Goal: Information Seeking & Learning: Learn about a topic

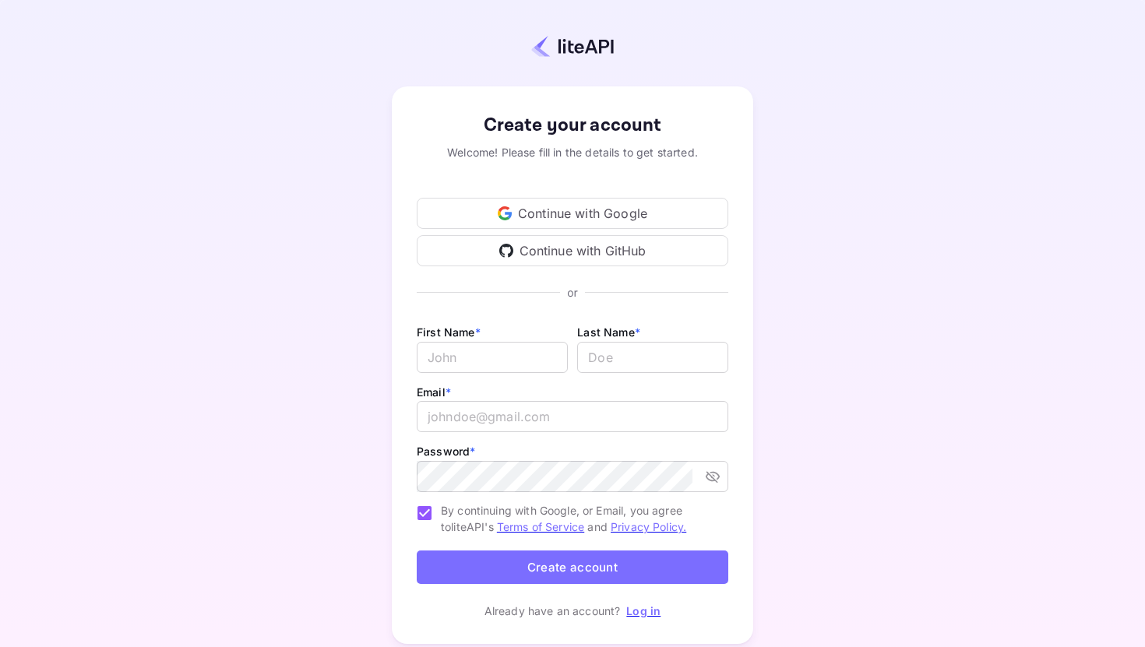
click at [575, 217] on div "Continue with Google" at bounding box center [573, 213] width 312 height 31
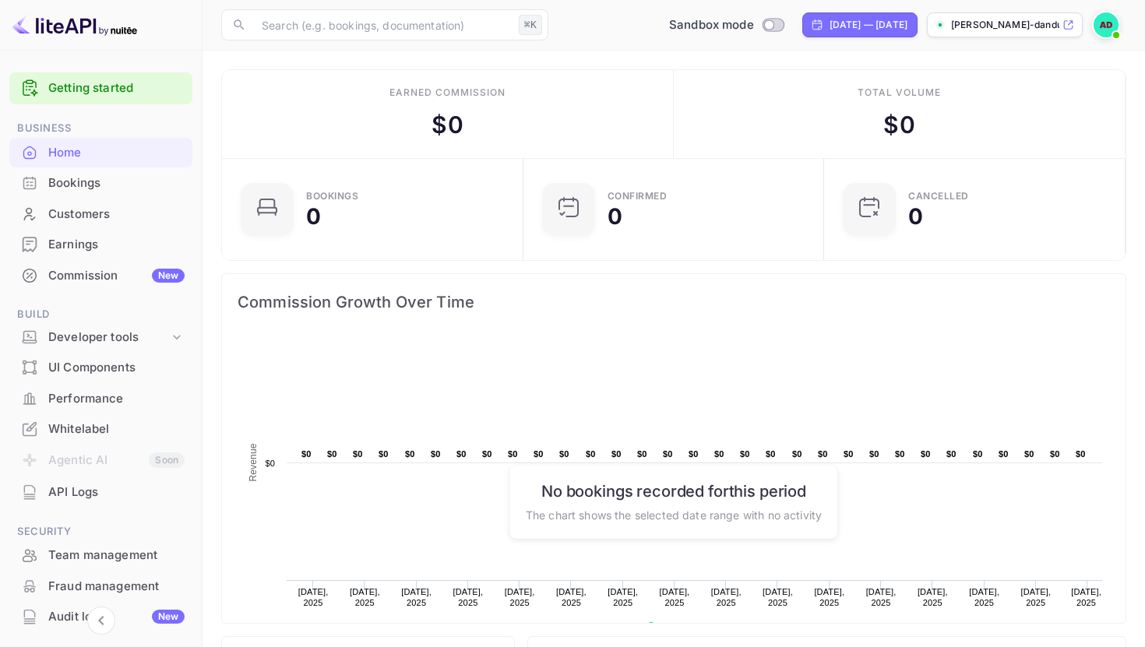
scroll to position [1, 1]
click at [753, 24] on input "Switch to Production mode" at bounding box center [768, 24] width 31 height 10
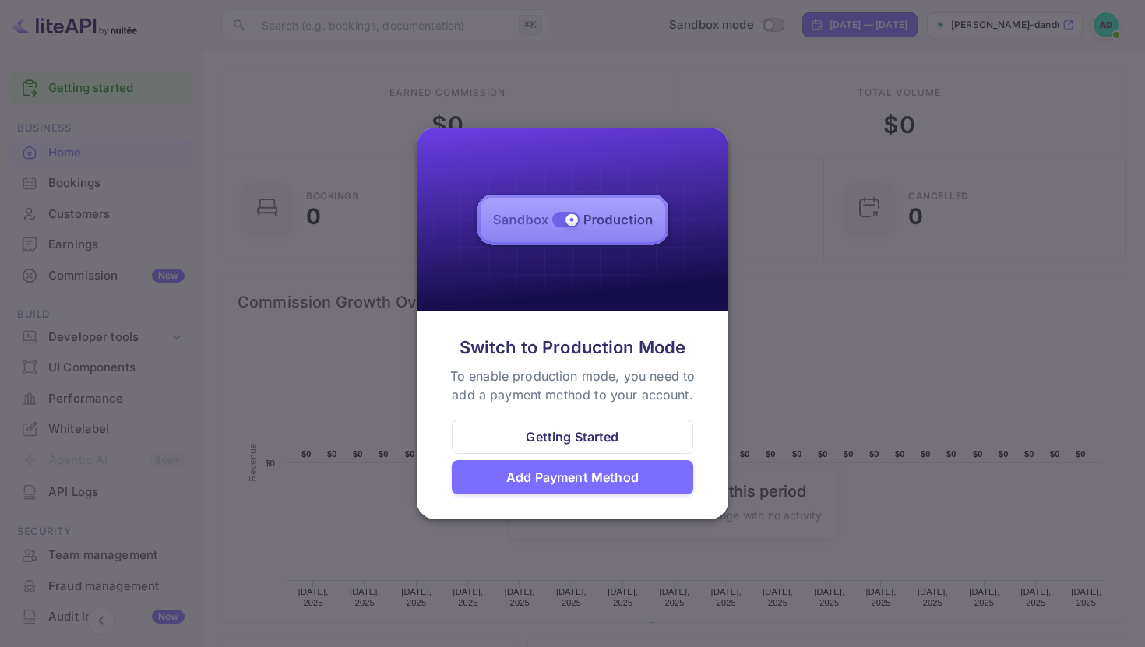
click at [572, 437] on div "Getting Started" at bounding box center [572, 437] width 93 height 19
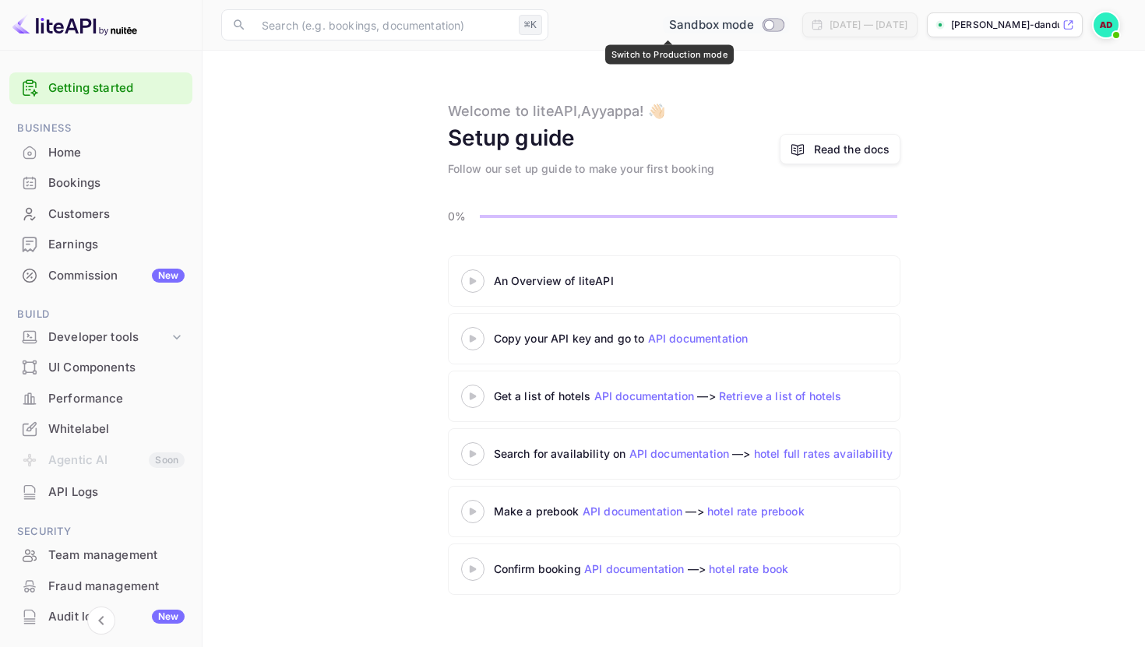
click at [753, 26] on input "Switch to Production mode" at bounding box center [768, 24] width 31 height 10
checkbox input "false"
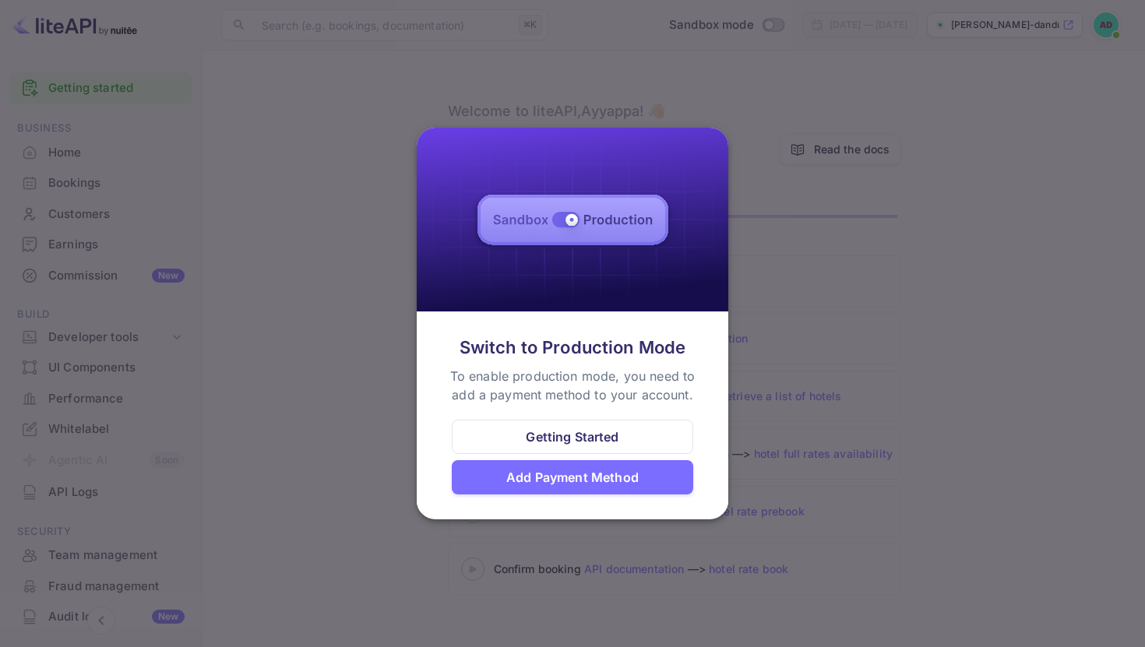
click at [597, 473] on div "Add Payment Method" at bounding box center [572, 477] width 132 height 19
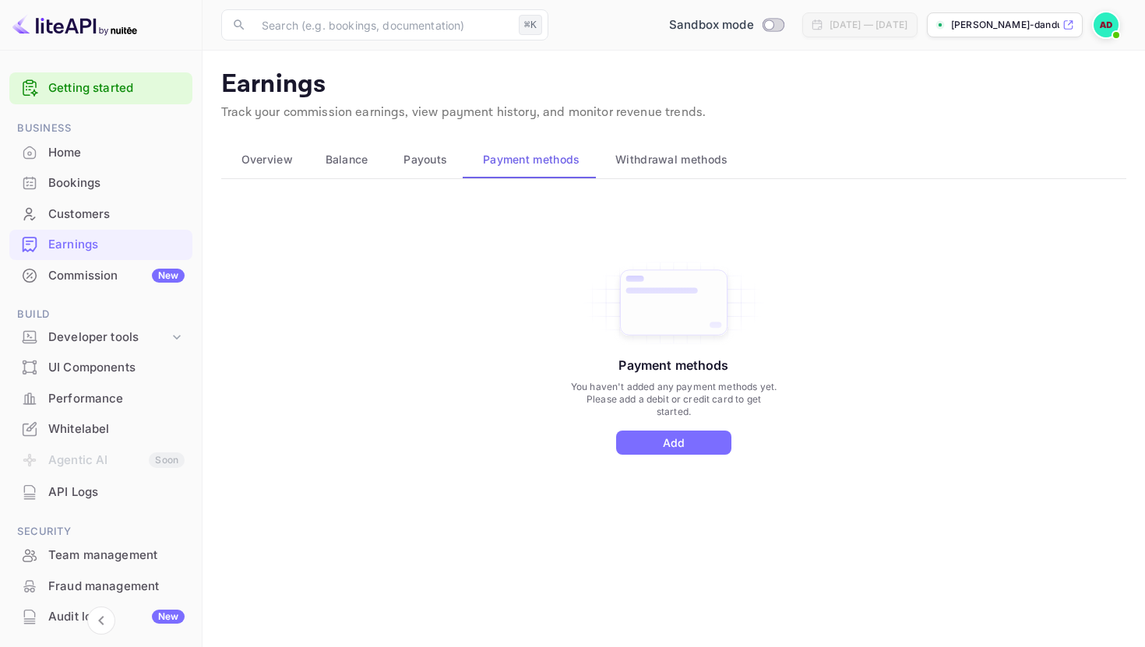
click at [415, 167] on span "Payouts" at bounding box center [425, 159] width 44 height 19
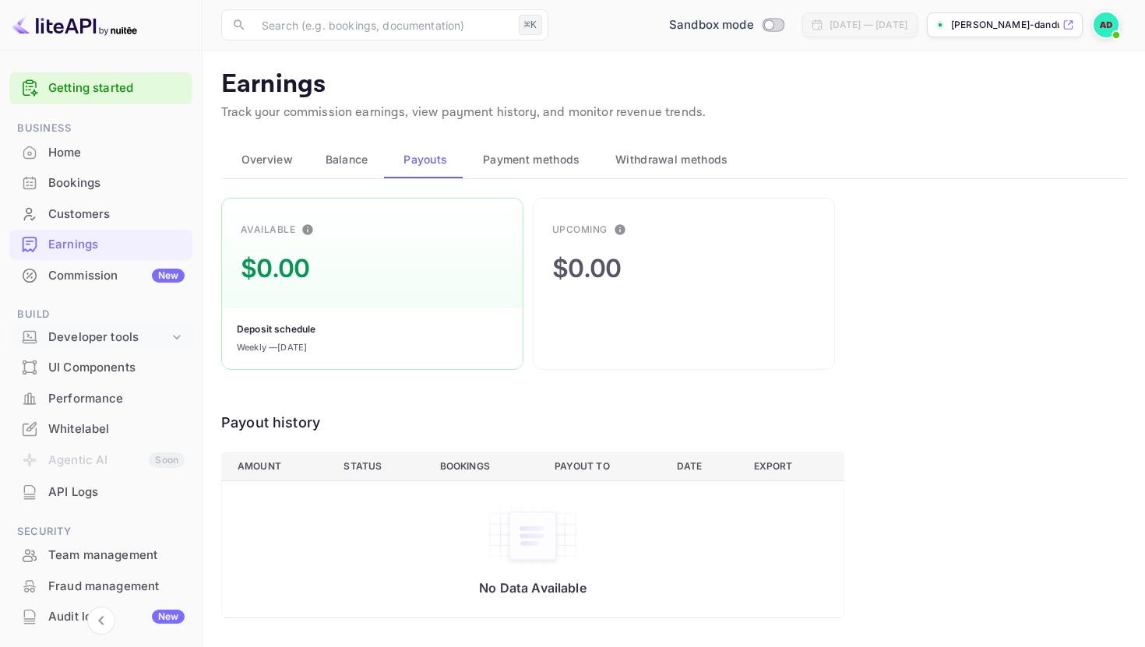
click at [104, 341] on div "Developer tools" at bounding box center [108, 338] width 121 height 18
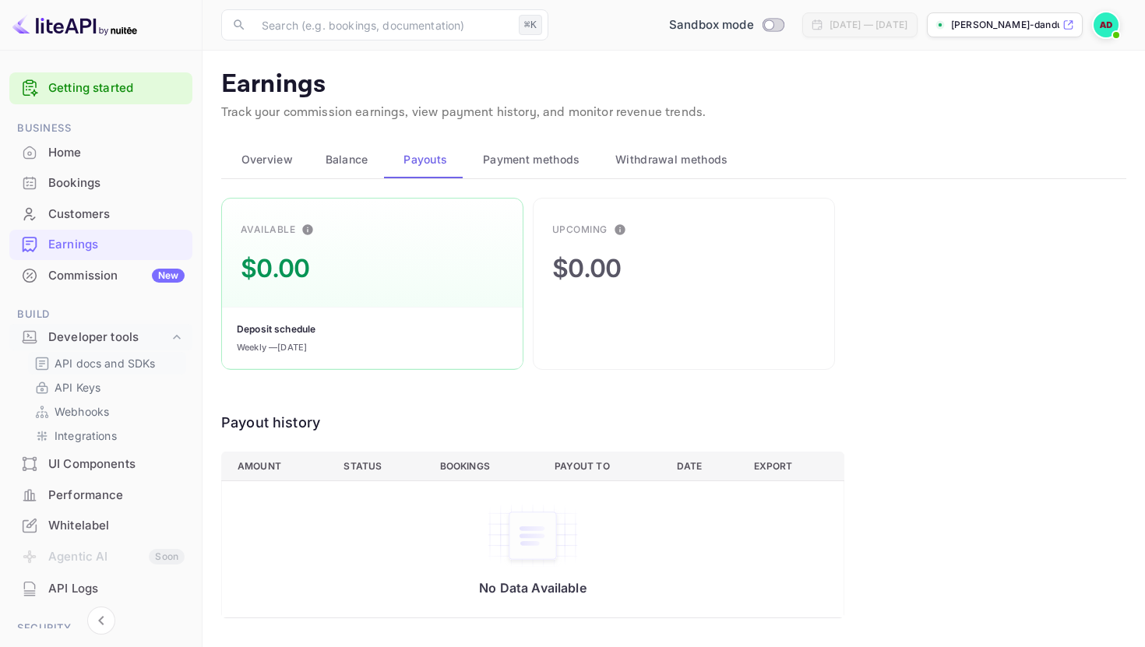
click at [108, 364] on p "API docs and SDKs" at bounding box center [105, 363] width 101 height 16
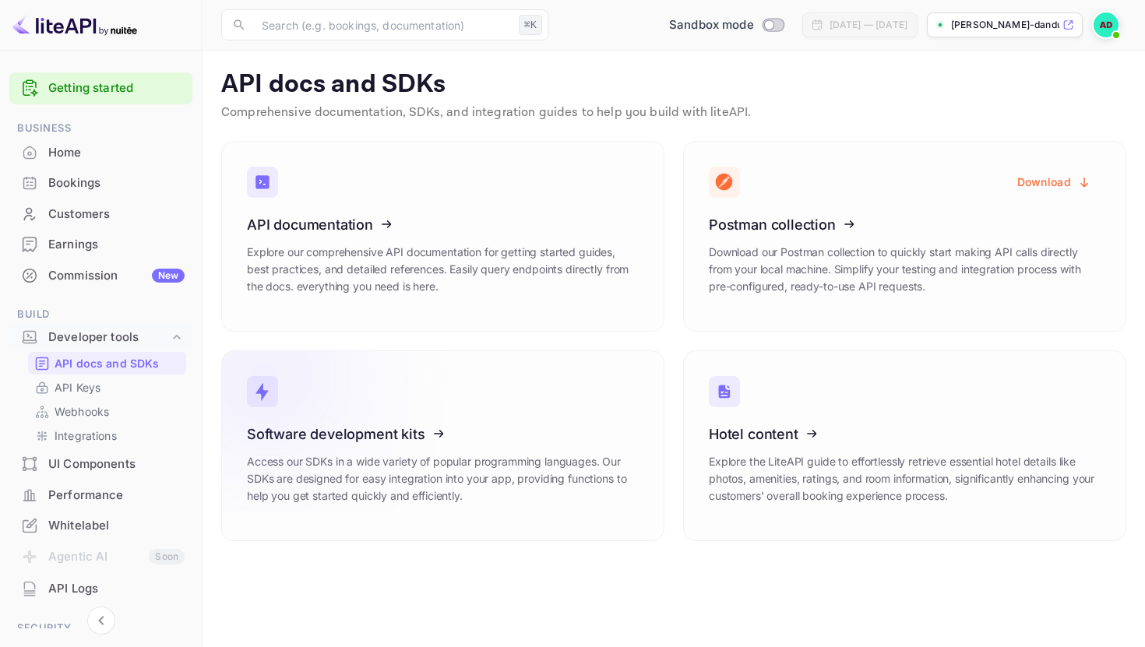
click at [395, 435] on icon at bounding box center [343, 431] width 242 height 160
click at [168, 180] on div "Bookings" at bounding box center [116, 183] width 136 height 18
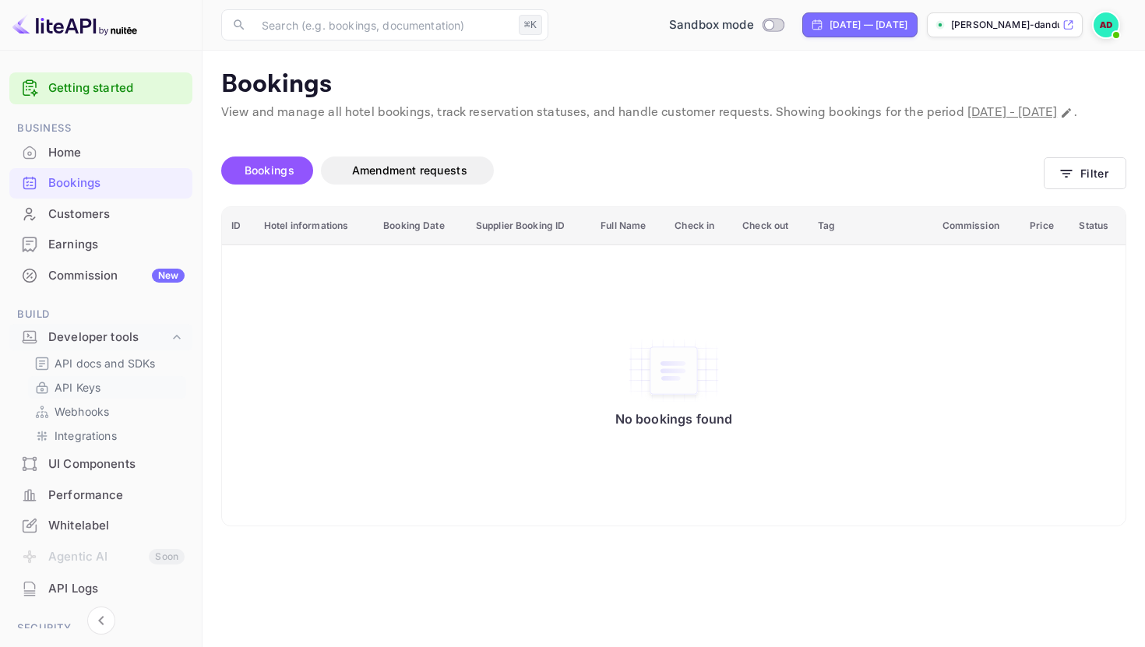
click at [104, 386] on link "API Keys" at bounding box center [107, 387] width 146 height 16
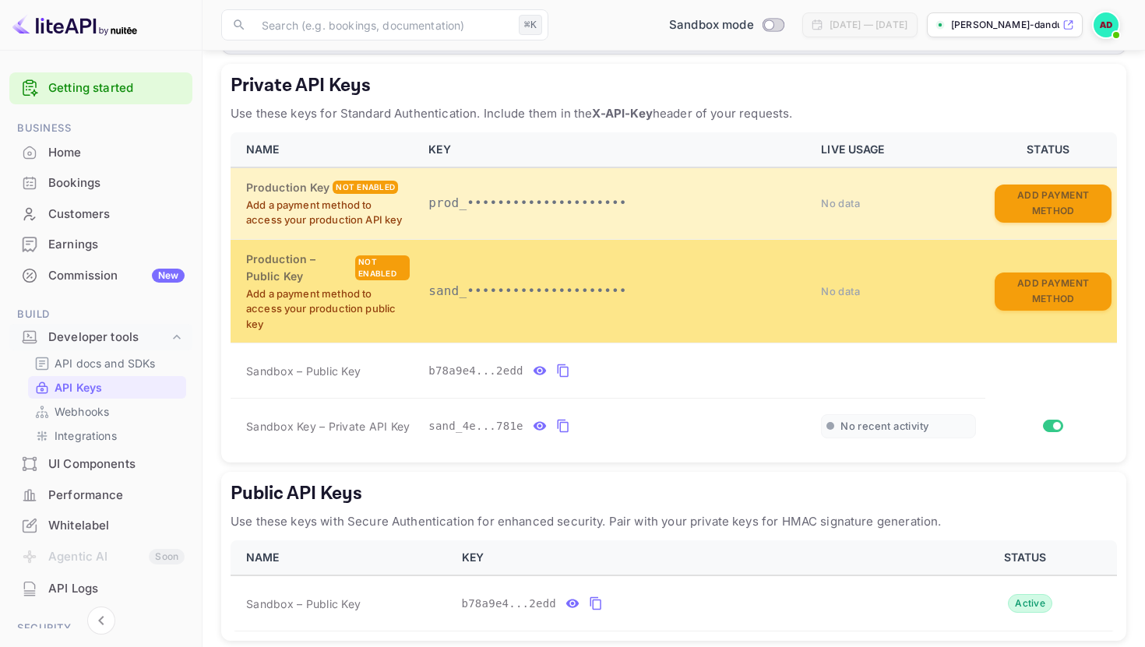
scroll to position [160, 0]
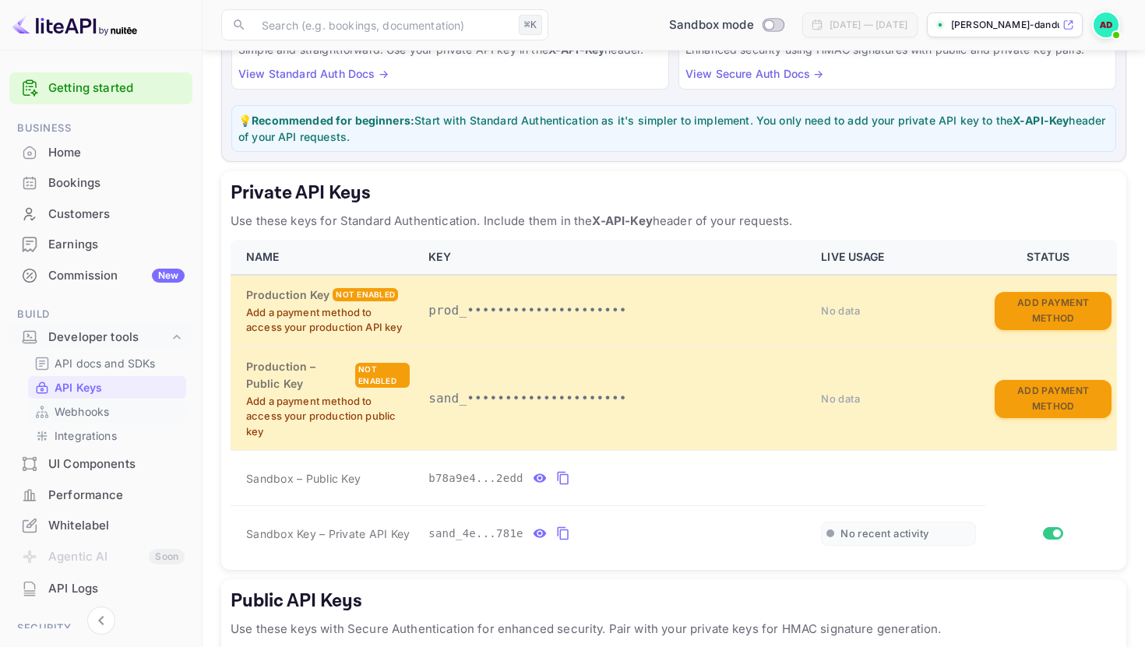
click at [130, 411] on link "Webhooks" at bounding box center [107, 411] width 146 height 16
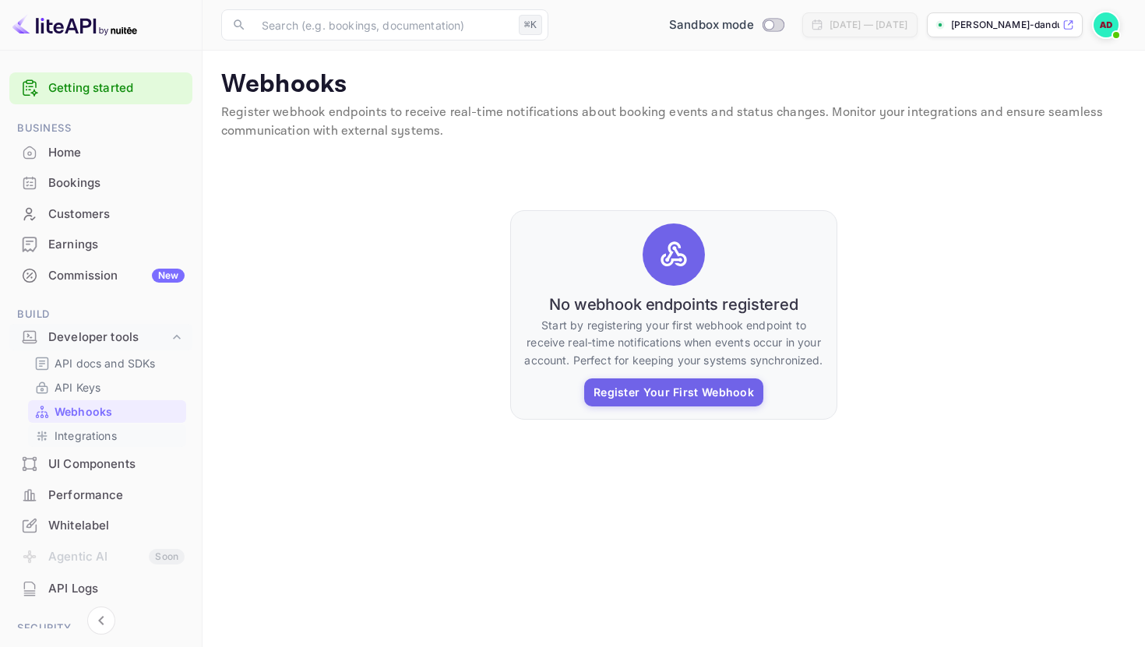
click at [115, 436] on p "Integrations" at bounding box center [86, 436] width 62 height 16
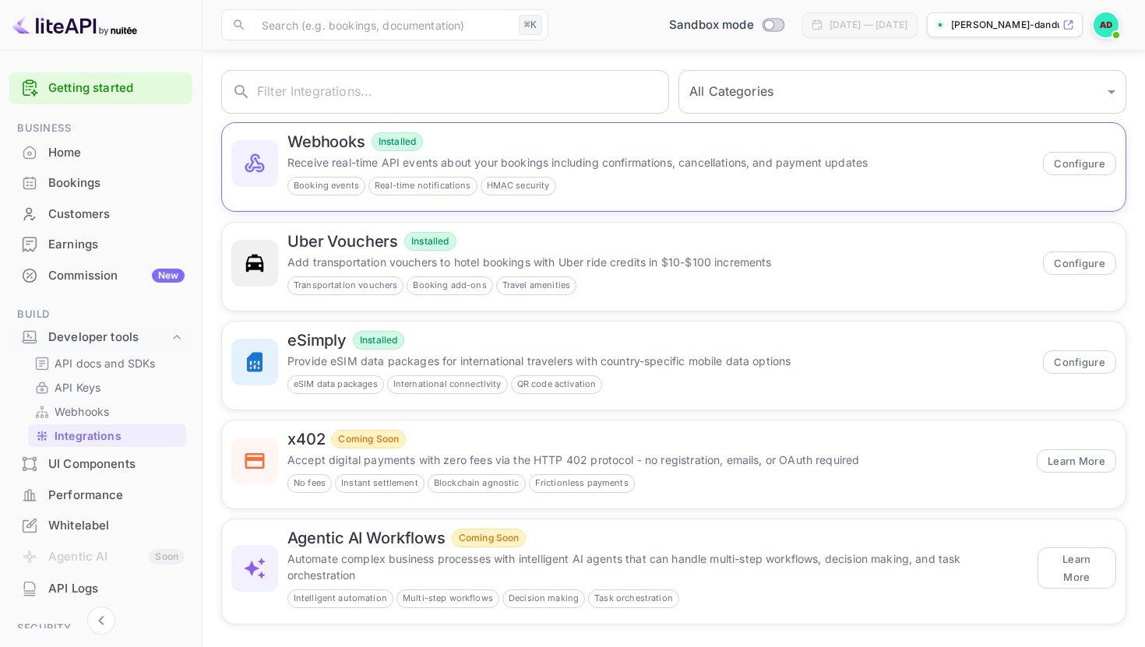
scroll to position [81, 0]
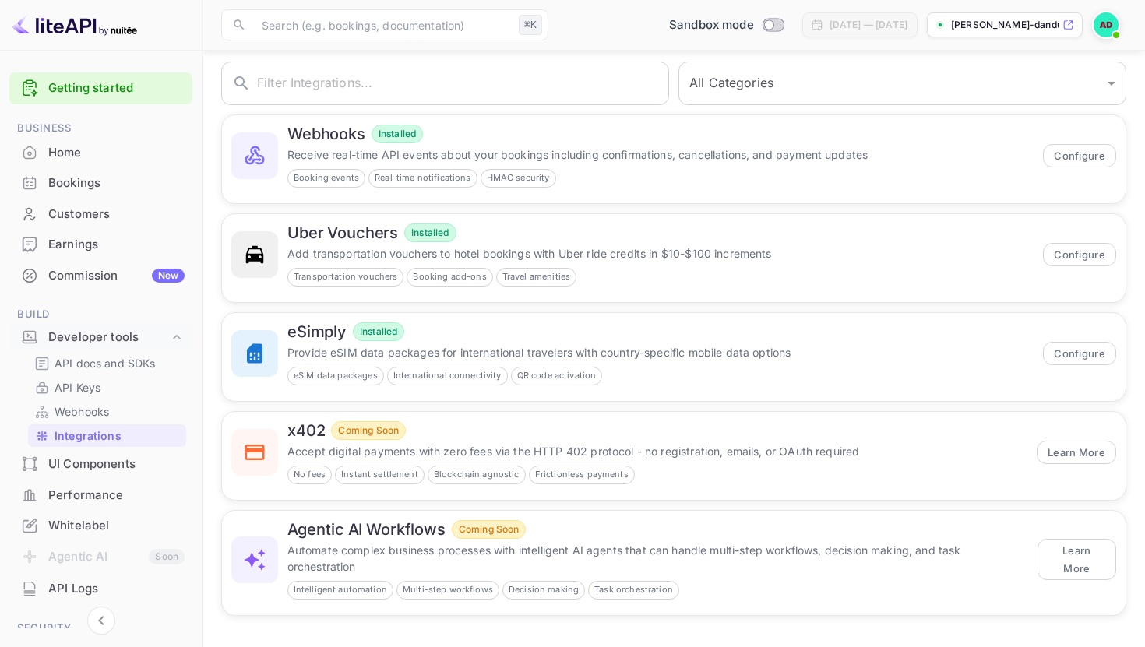
click at [115, 470] on div "UI Components" at bounding box center [116, 465] width 136 height 18
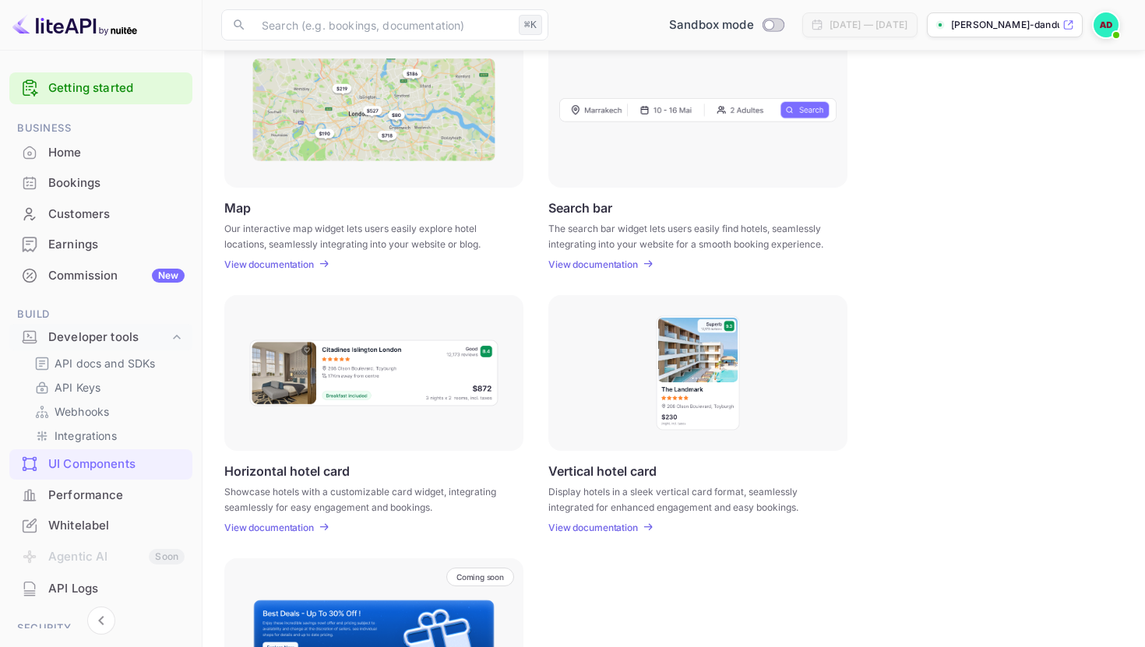
scroll to position [402, 0]
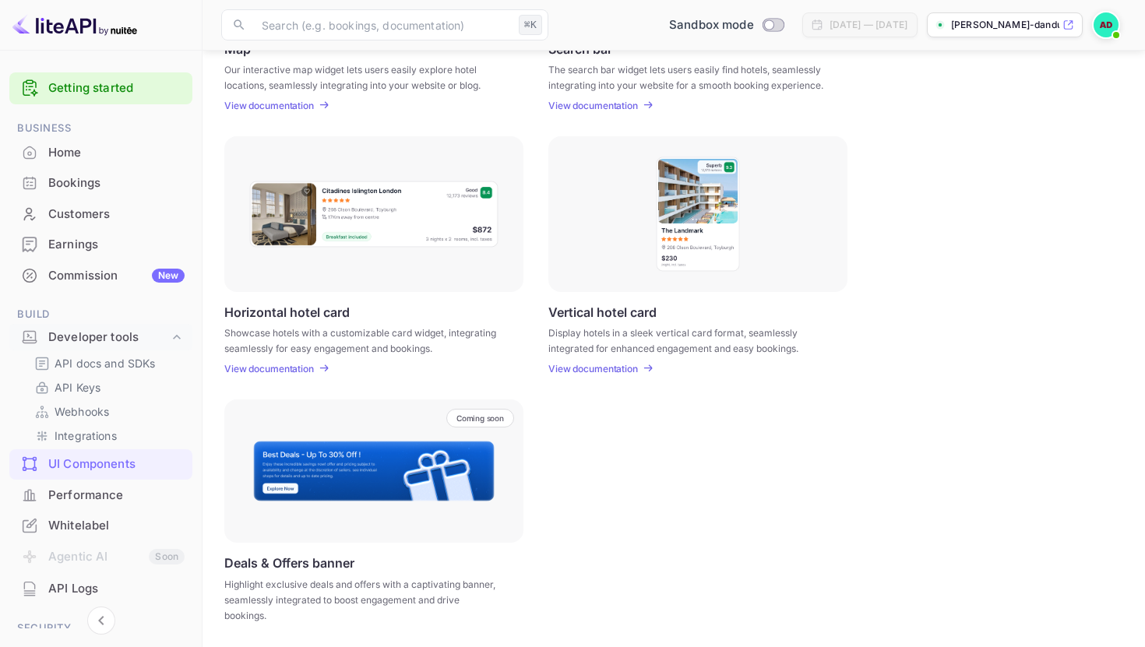
click at [95, 498] on div "Performance" at bounding box center [116, 496] width 136 height 18
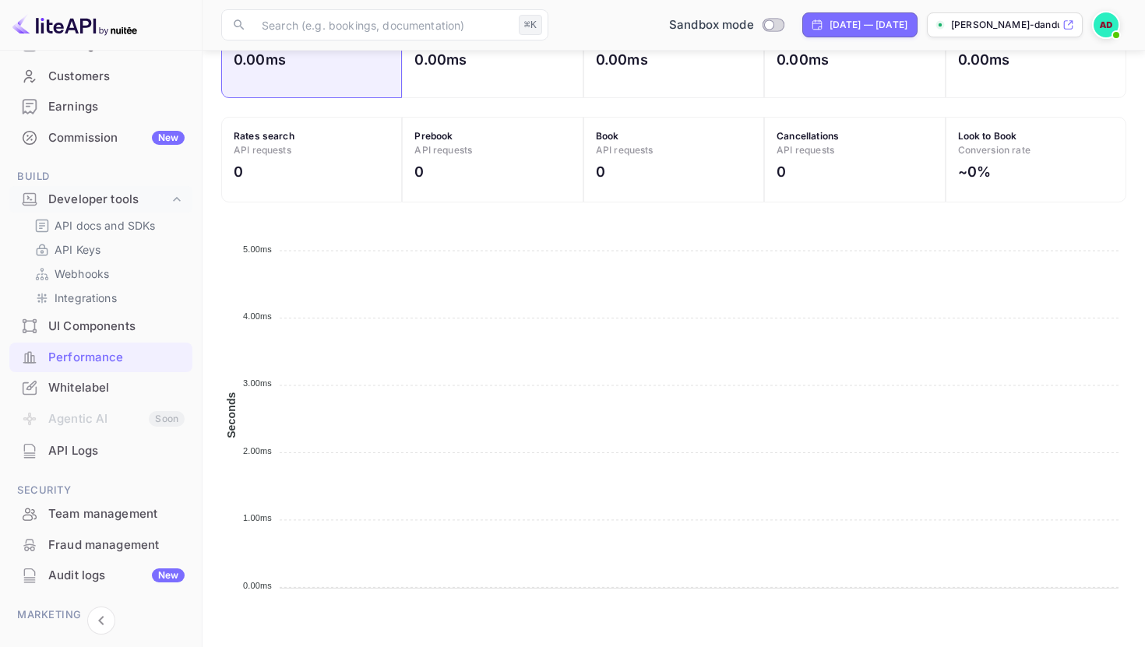
scroll to position [231, 0]
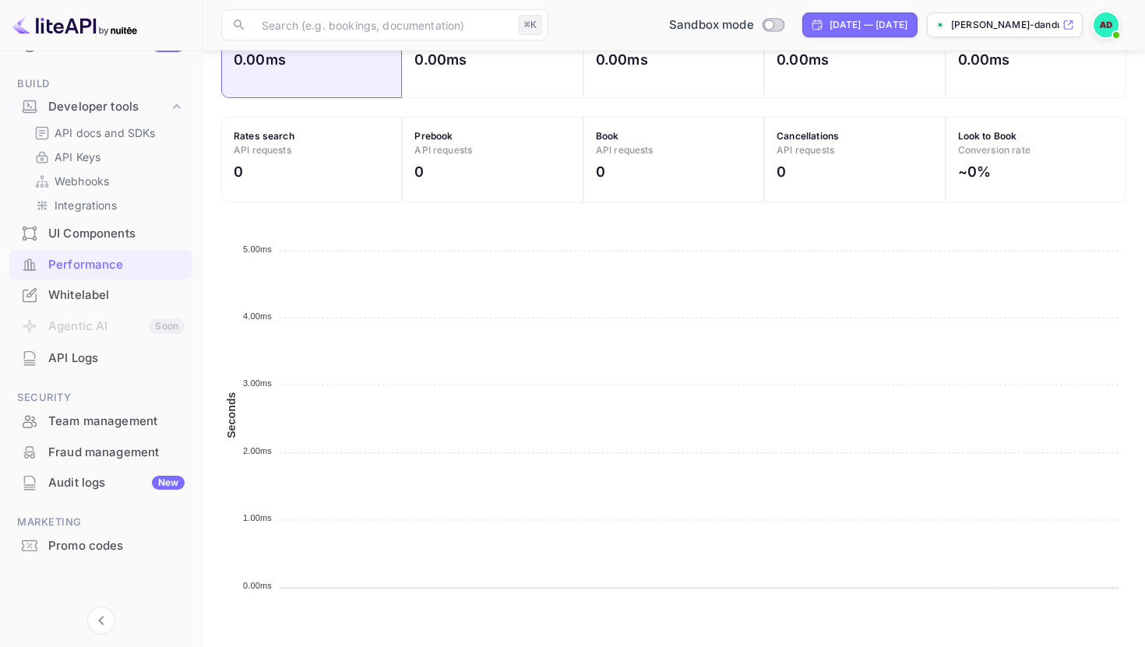
click at [97, 446] on div "Fraud management" at bounding box center [116, 453] width 136 height 18
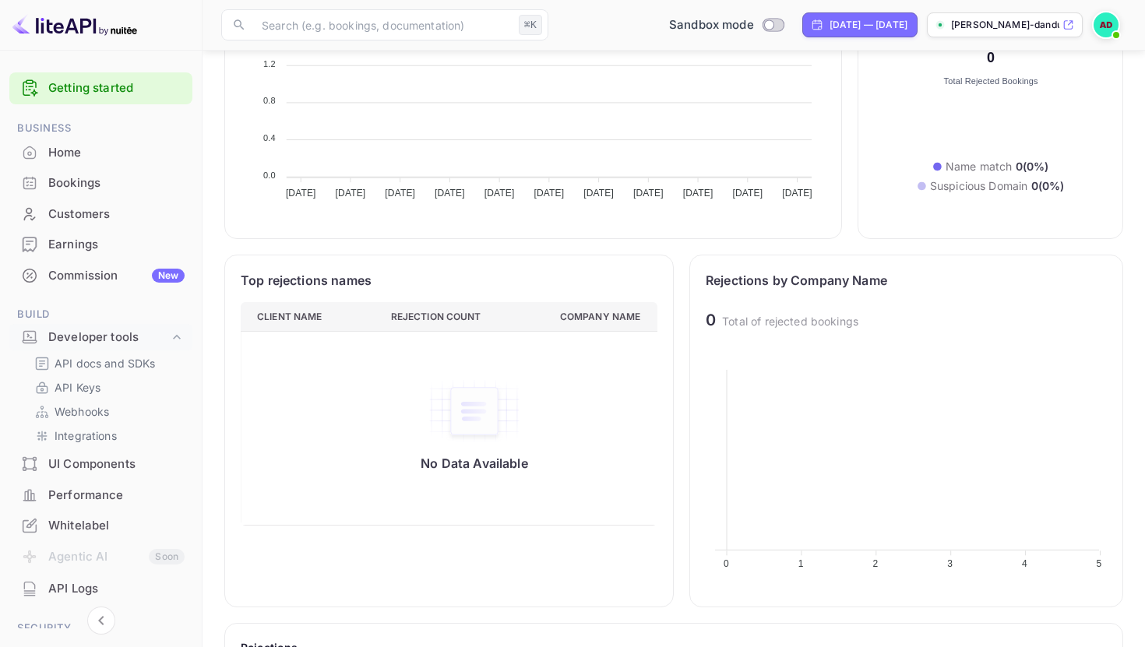
scroll to position [212, 0]
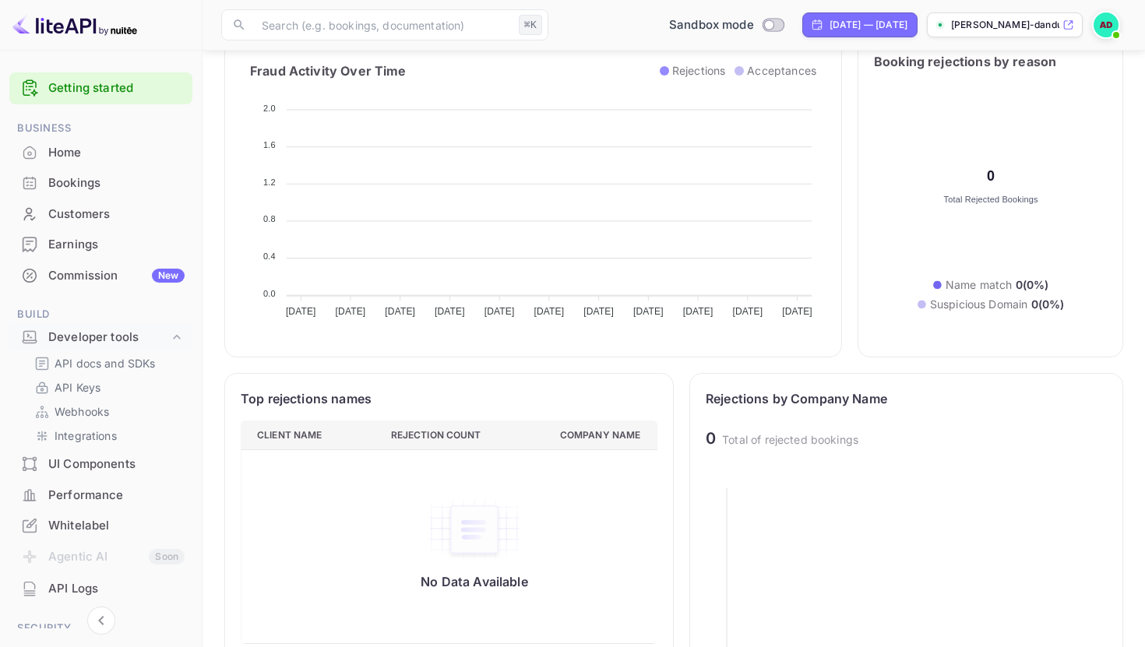
click at [49, 147] on div "Home" at bounding box center [116, 153] width 136 height 18
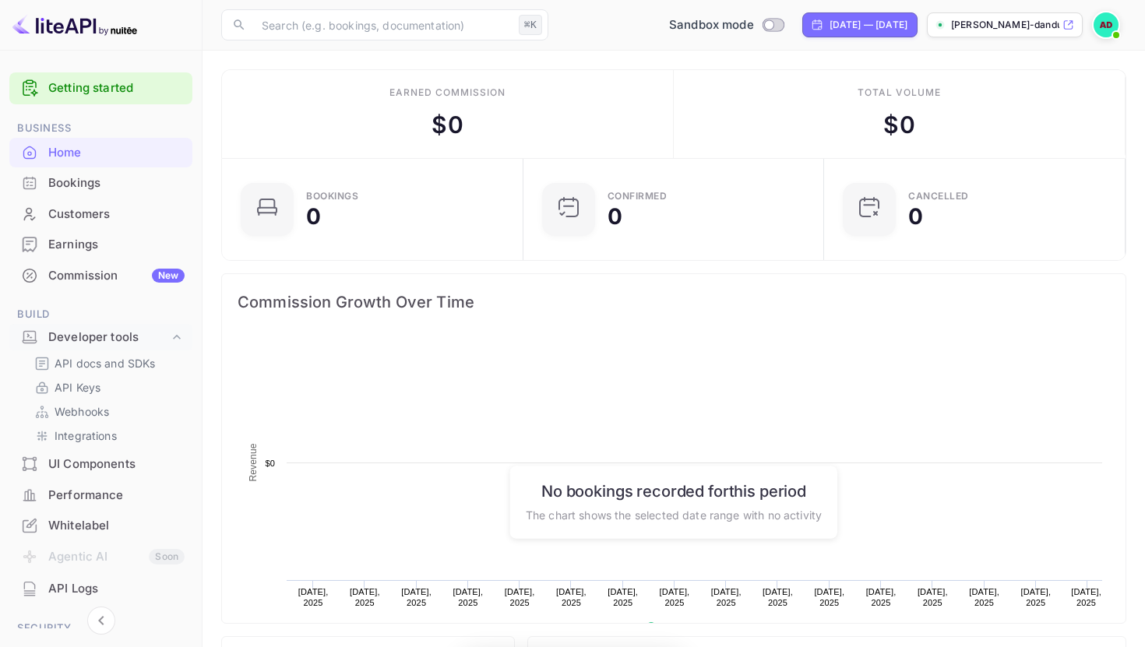
scroll to position [253, 292]
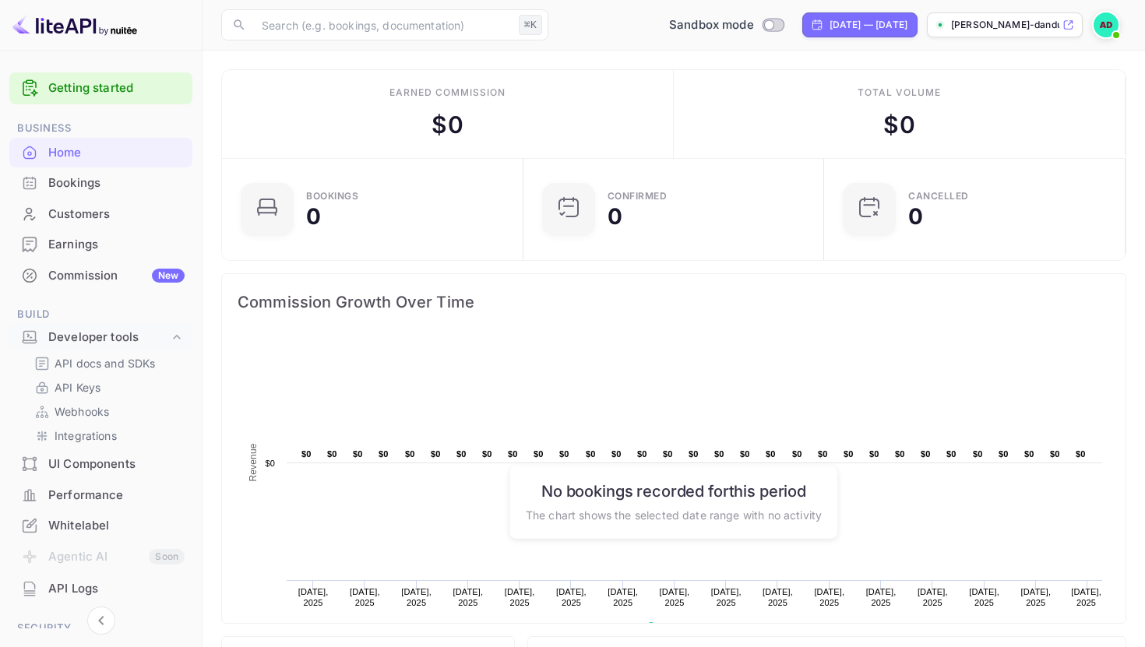
click at [93, 182] on div "Bookings" at bounding box center [116, 183] width 136 height 18
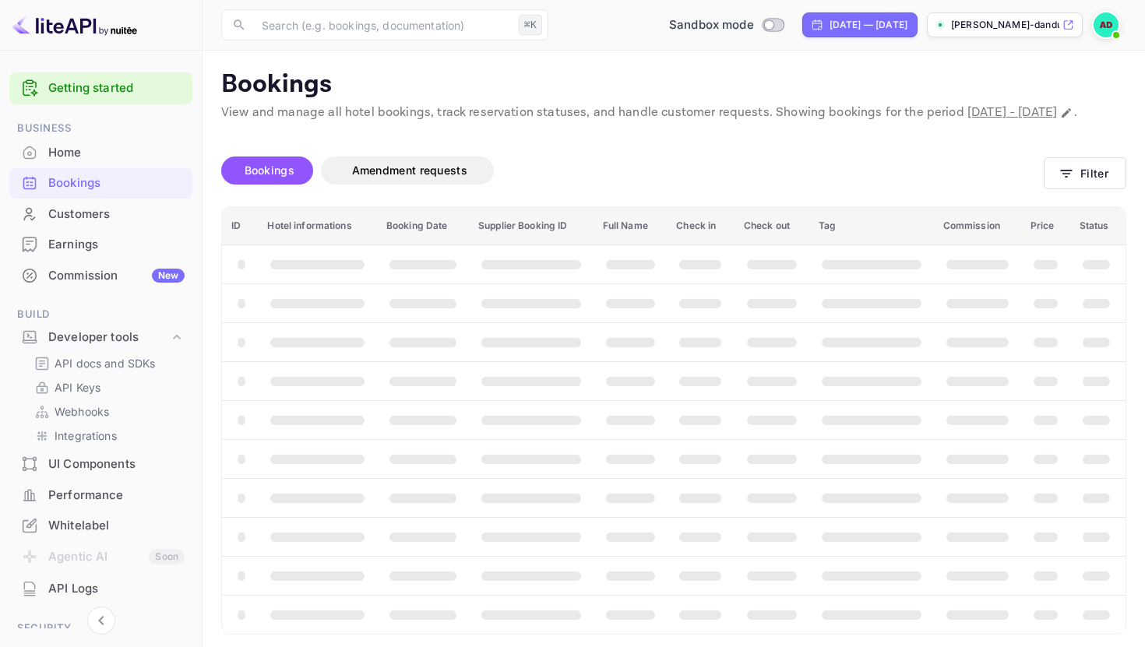
click at [76, 146] on div "Home" at bounding box center [116, 153] width 136 height 18
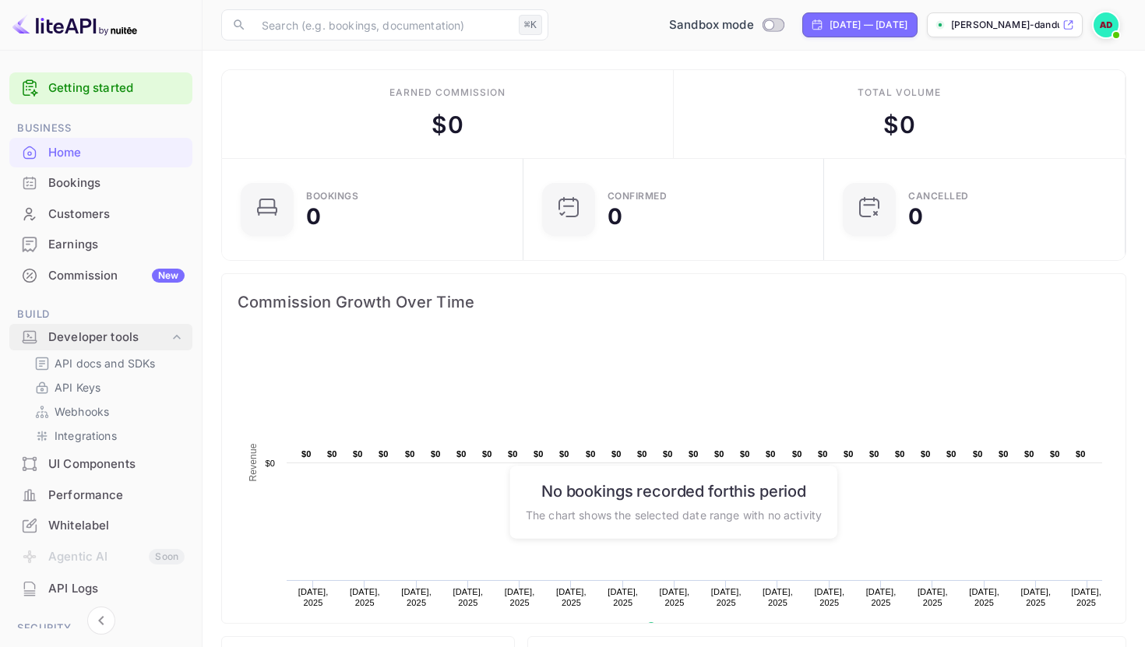
click at [85, 342] on div "Developer tools" at bounding box center [108, 338] width 121 height 18
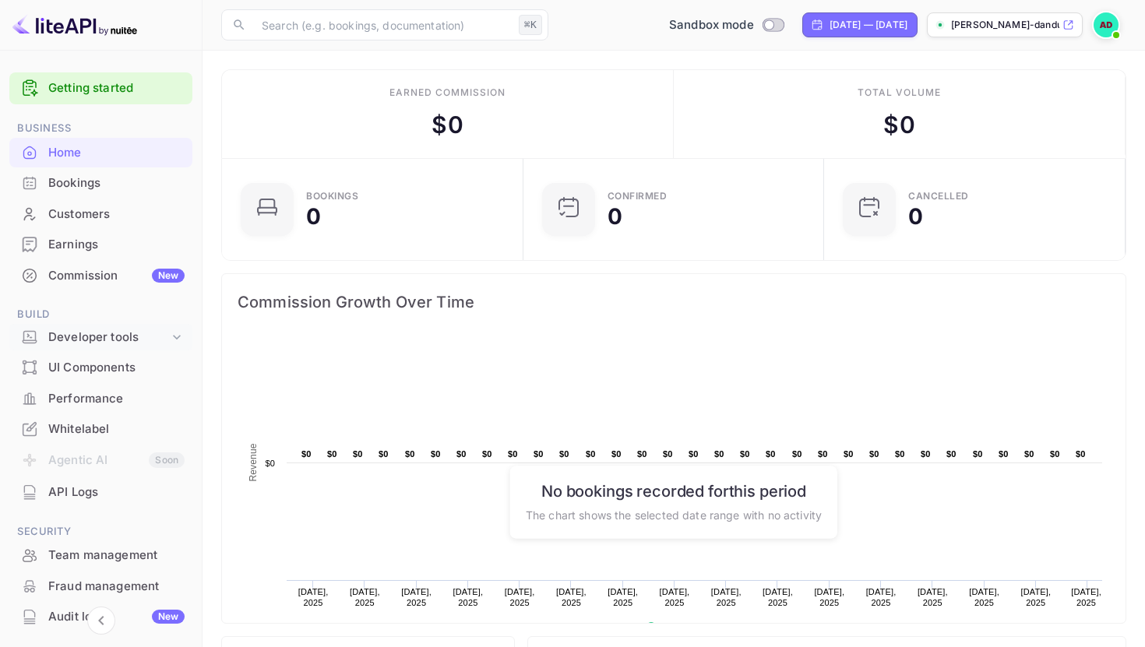
click at [85, 342] on div "Developer tools" at bounding box center [108, 338] width 121 height 18
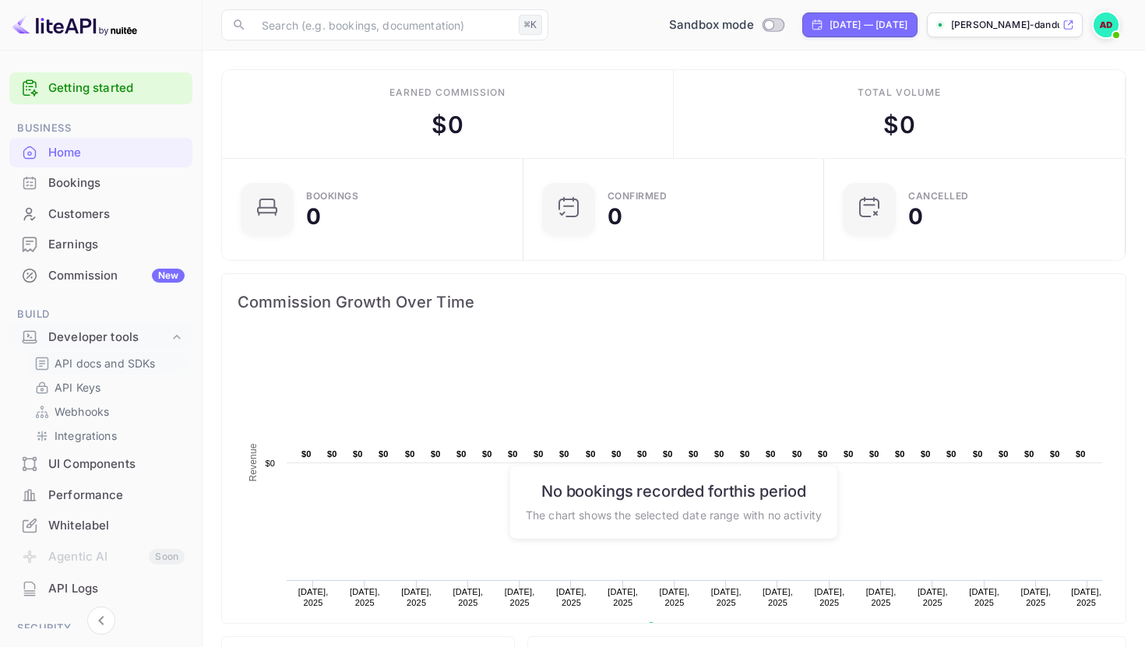
click at [91, 359] on p "API docs and SDKs" at bounding box center [105, 363] width 101 height 16
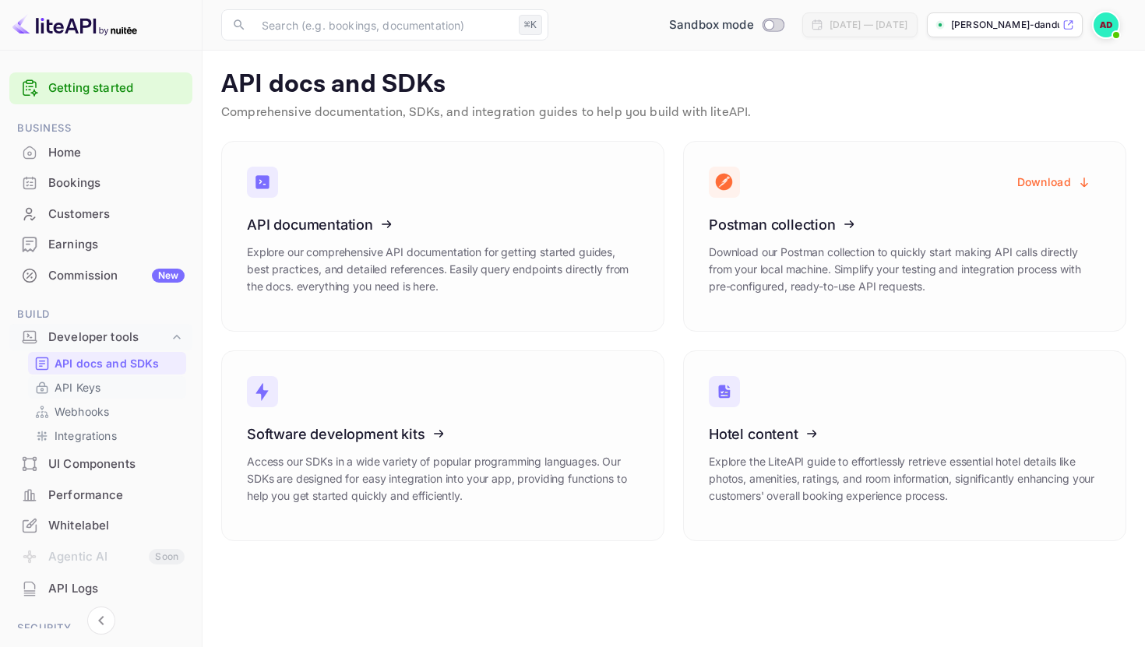
click at [90, 390] on p "API Keys" at bounding box center [78, 387] width 46 height 16
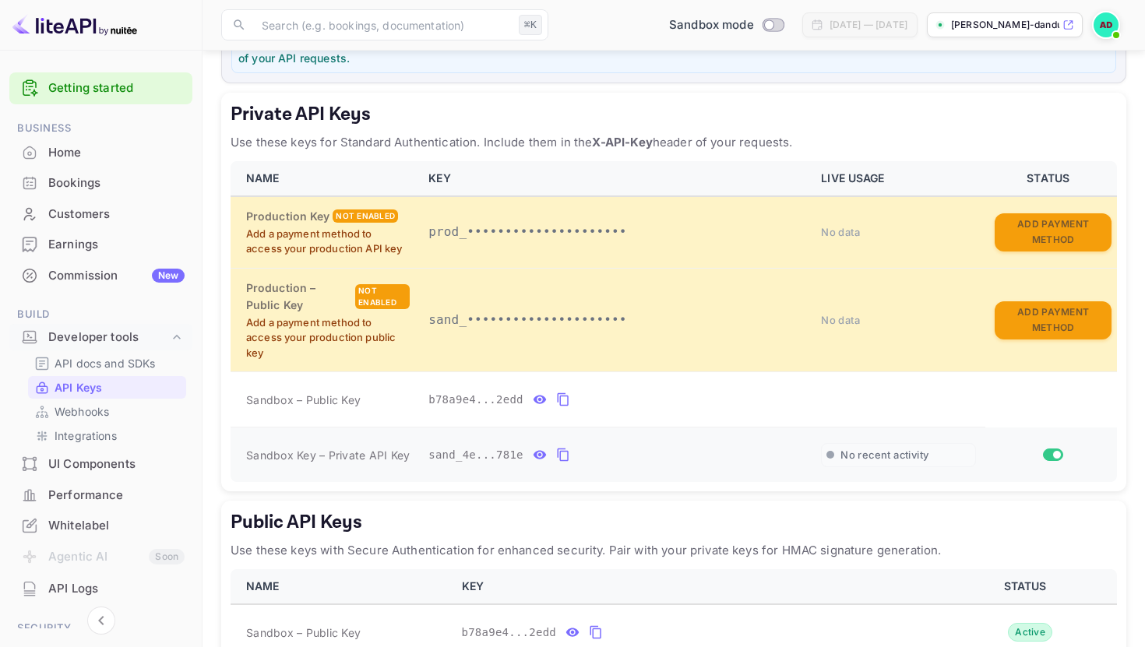
scroll to position [238, 0]
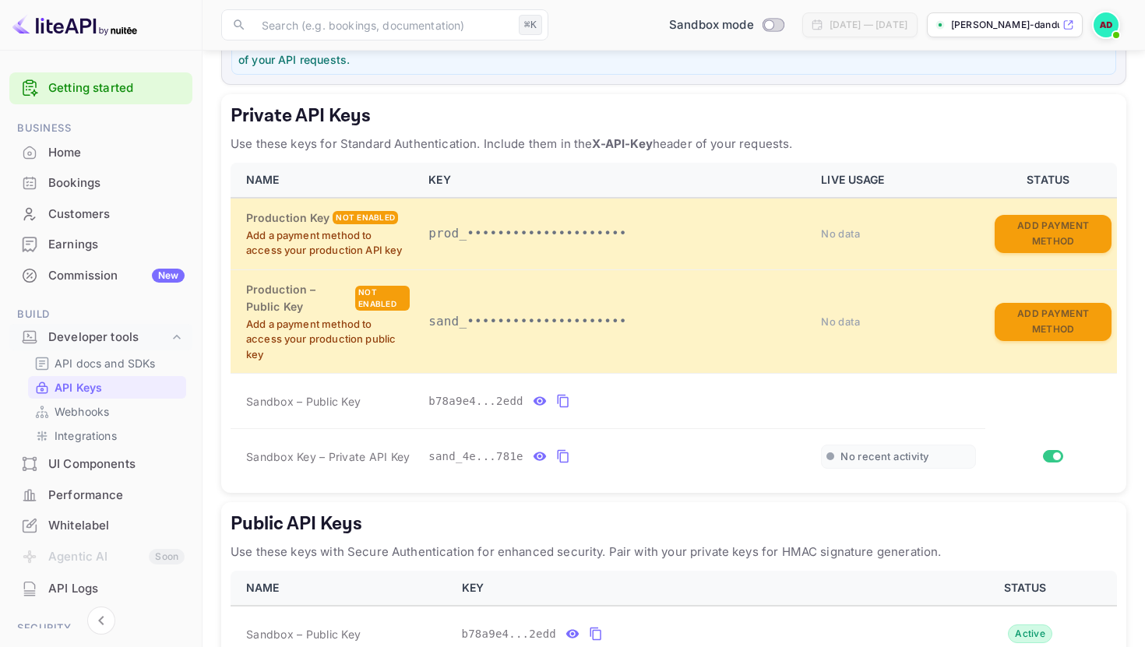
click at [70, 216] on div "Customers" at bounding box center [116, 215] width 136 height 18
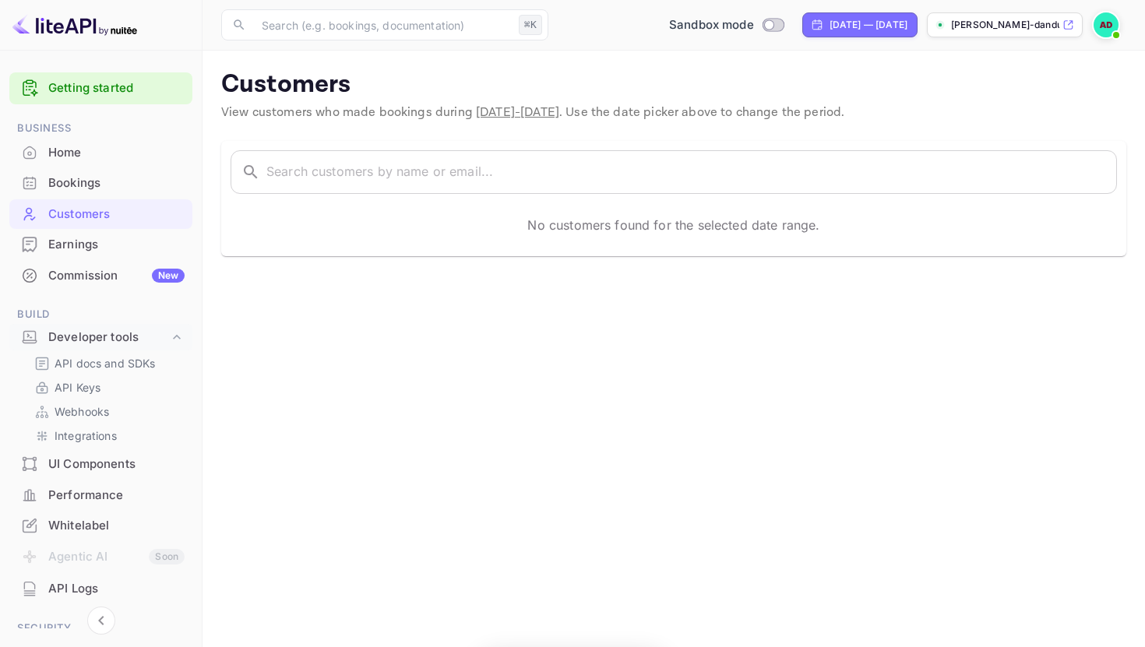
click at [64, 92] on link "Getting started" at bounding box center [116, 88] width 136 height 18
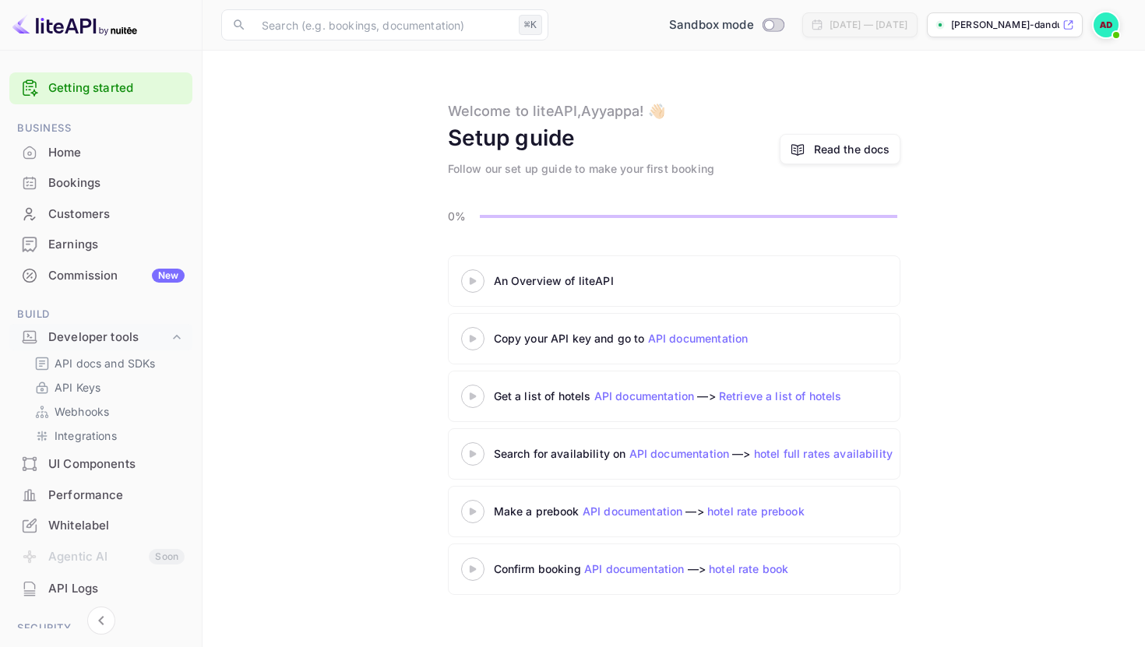
click at [470, 281] on 3 at bounding box center [472, 280] width 6 height 7
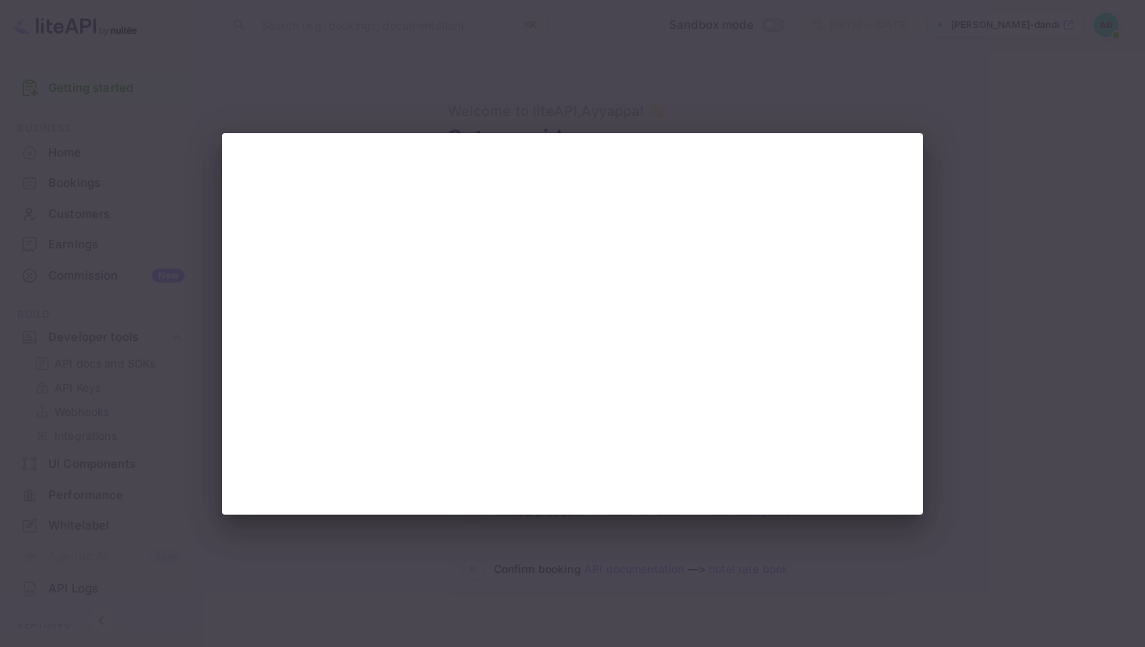
click at [625, 97] on div at bounding box center [572, 323] width 1145 height 647
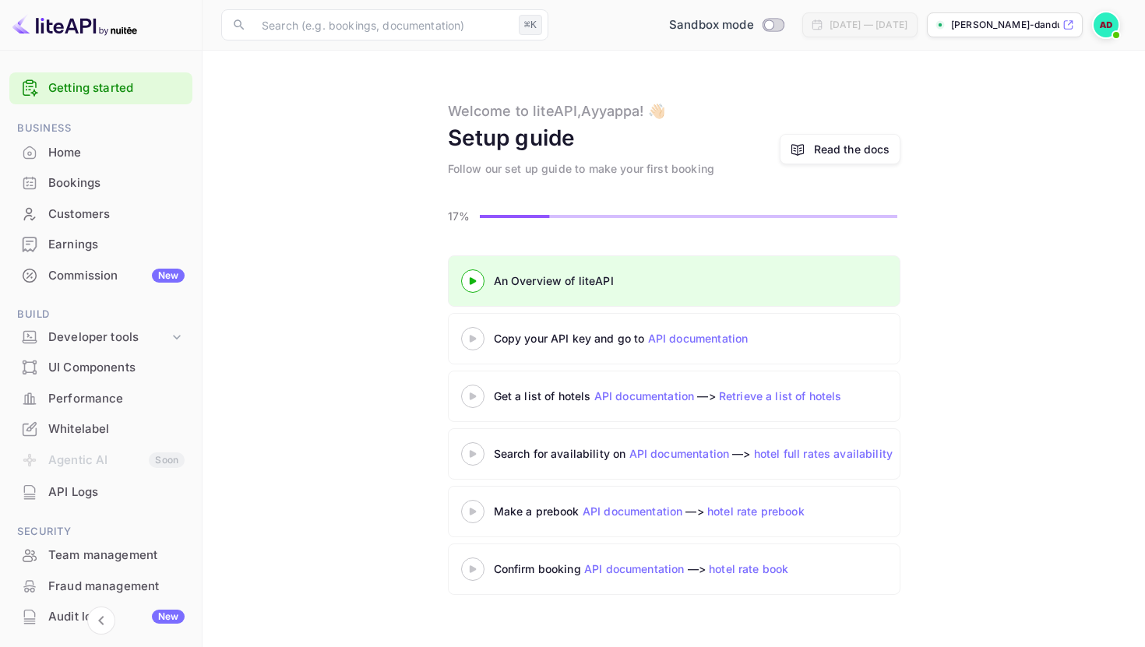
click at [650, 340] on link "API documentation" at bounding box center [698, 338] width 100 height 13
click at [469, 339] on icon at bounding box center [473, 339] width 55 height 8
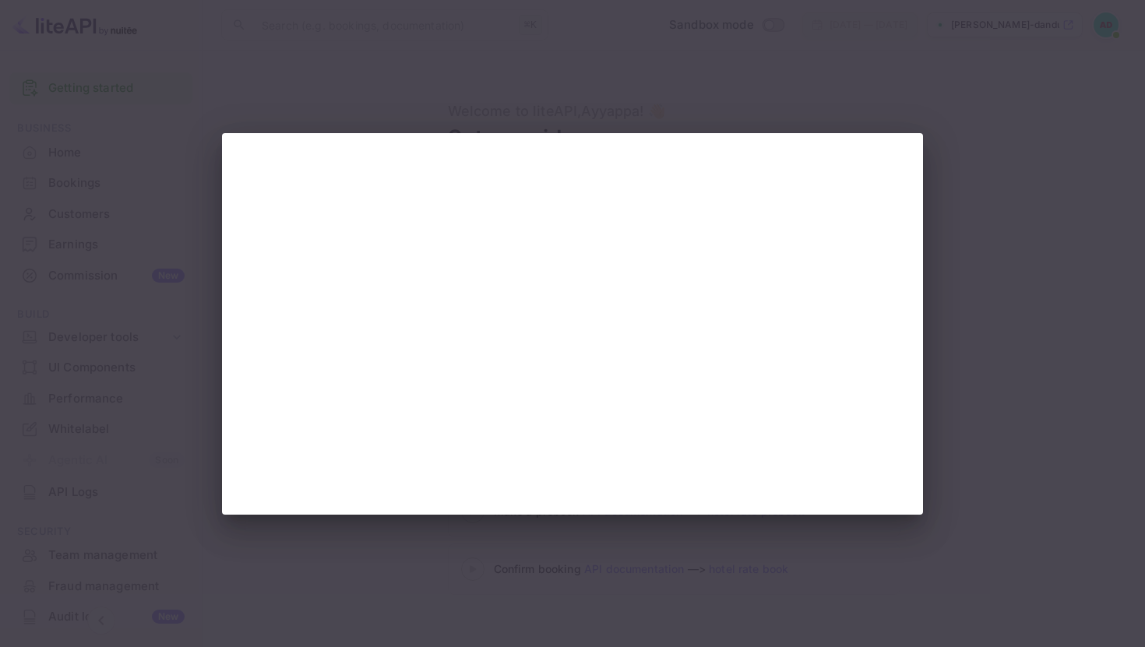
click at [630, 107] on div at bounding box center [572, 323] width 1145 height 647
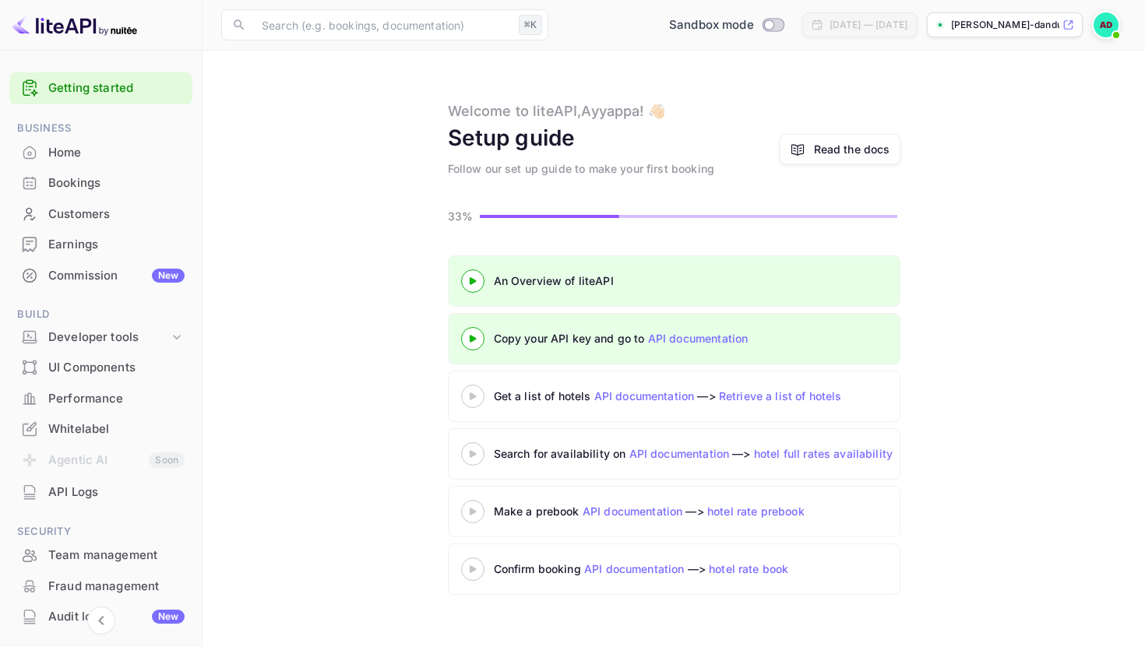
click at [104, 379] on div "UI Components" at bounding box center [100, 368] width 183 height 30
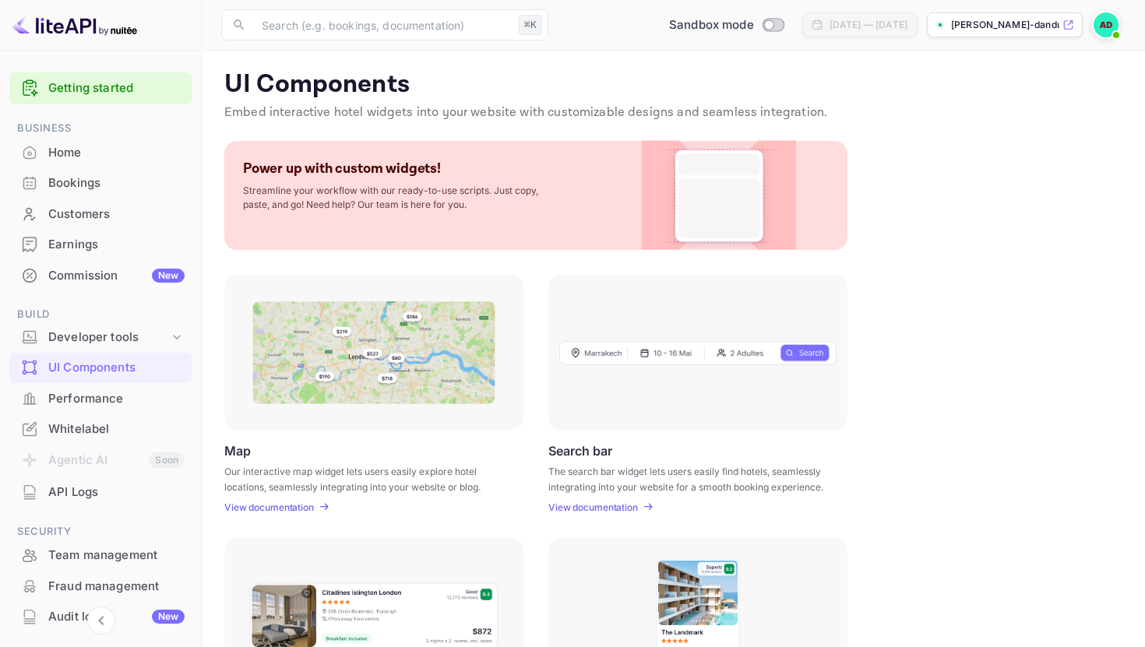
click at [97, 405] on div "Performance" at bounding box center [116, 399] width 136 height 18
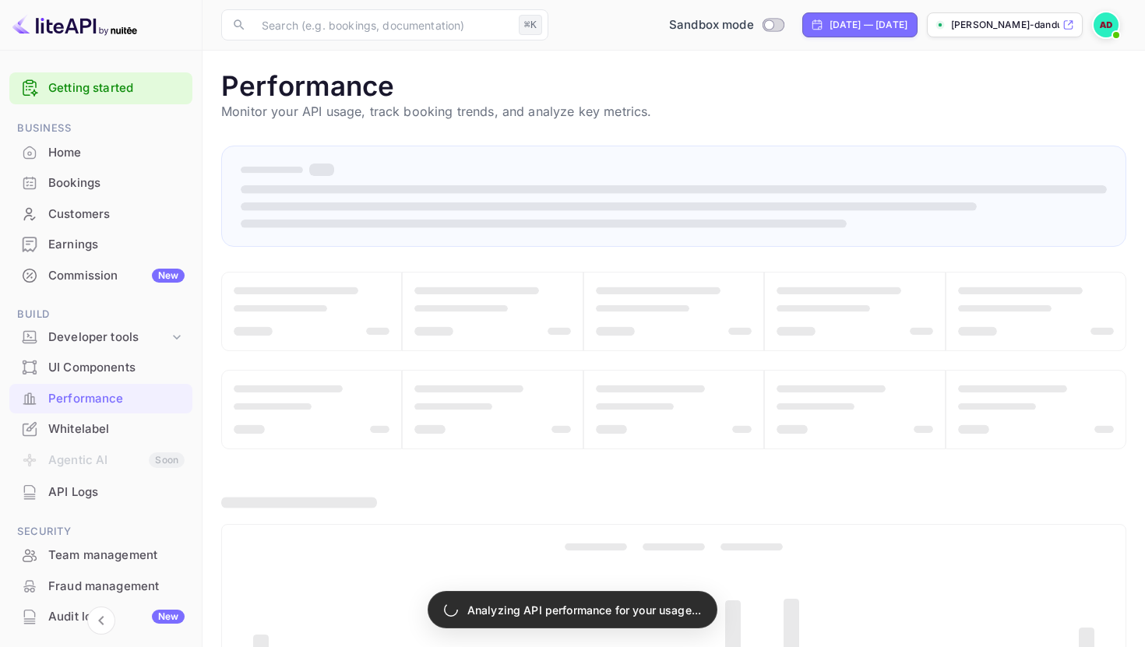
click at [96, 158] on div "Home" at bounding box center [116, 153] width 136 height 18
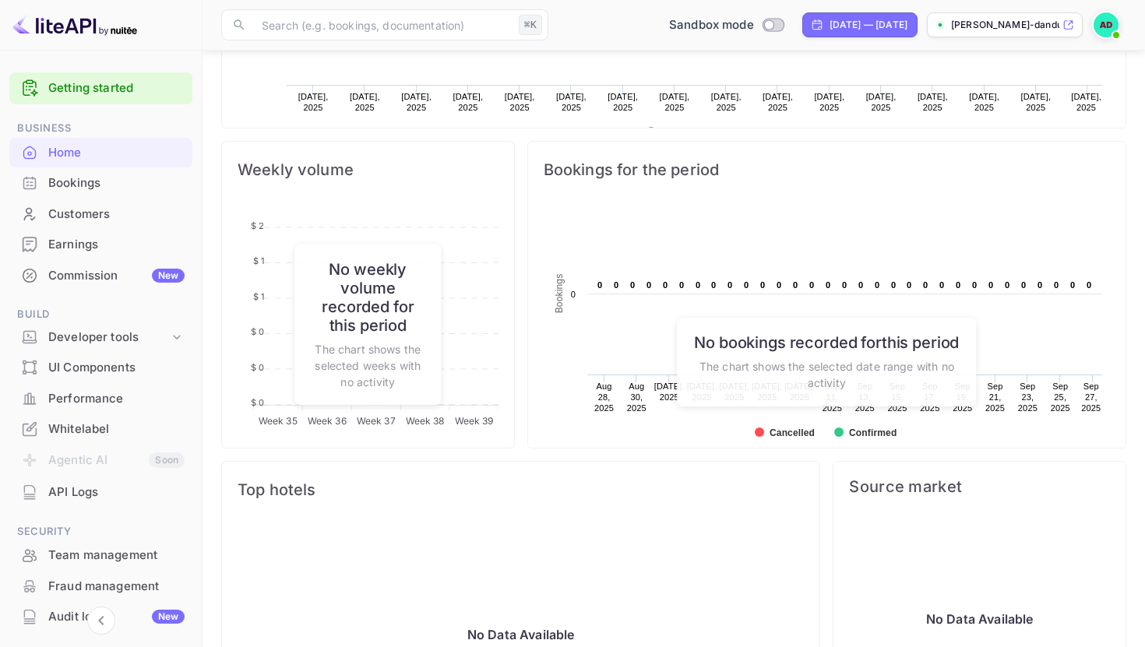
scroll to position [543, 0]
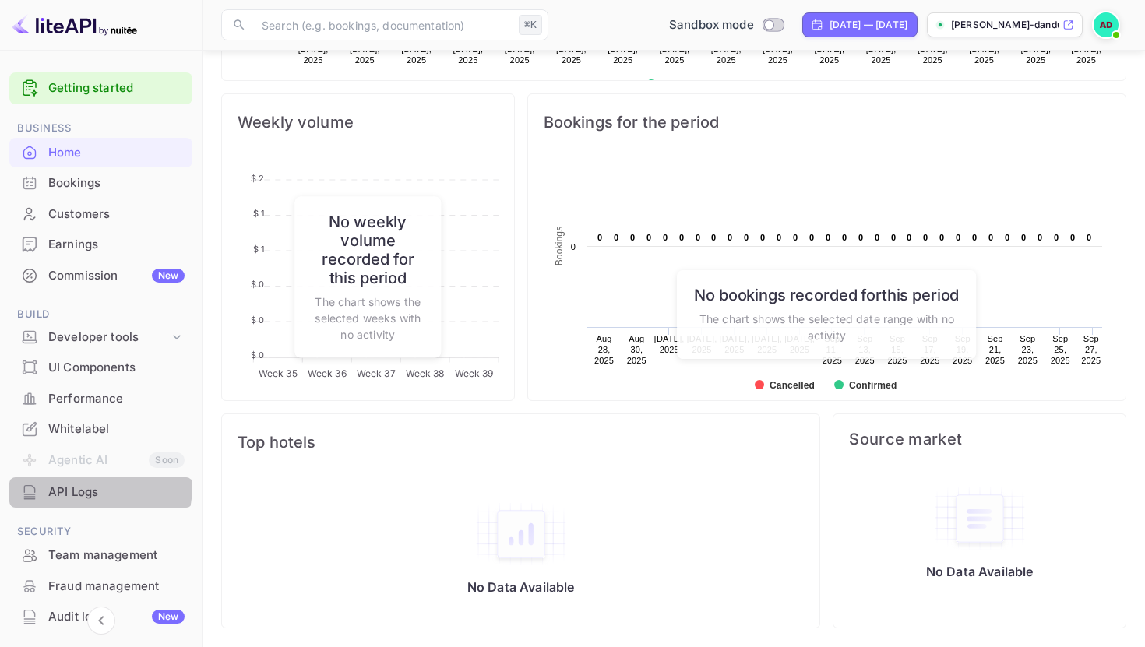
click at [76, 486] on div "API Logs" at bounding box center [116, 493] width 136 height 18
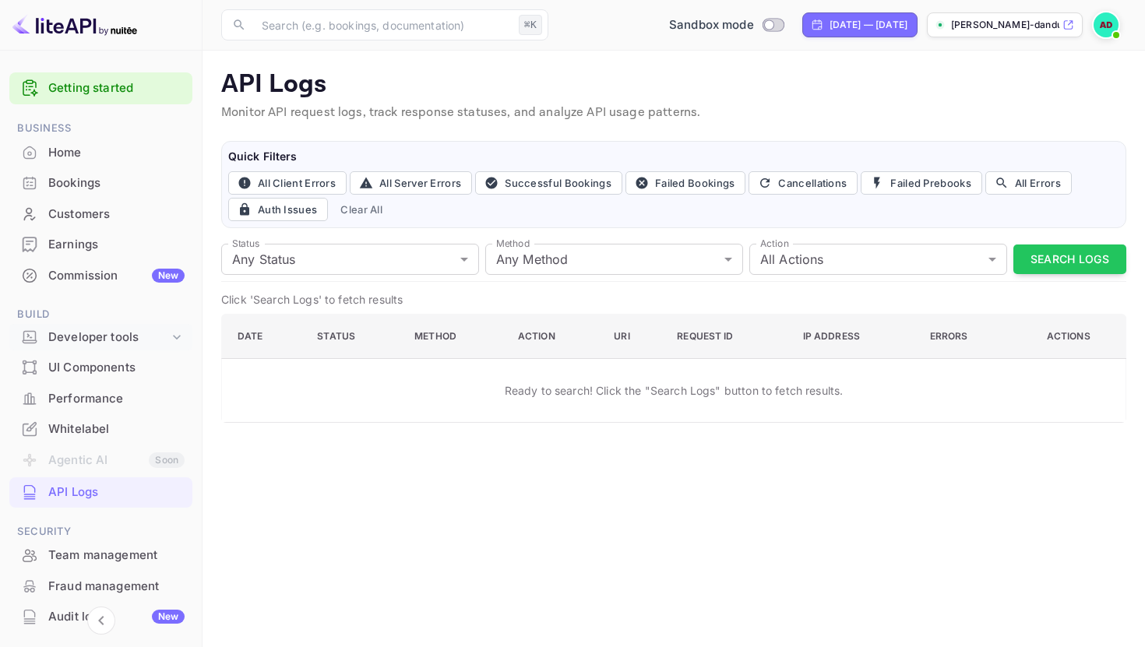
click at [86, 344] on div "Developer tools" at bounding box center [108, 338] width 121 height 18
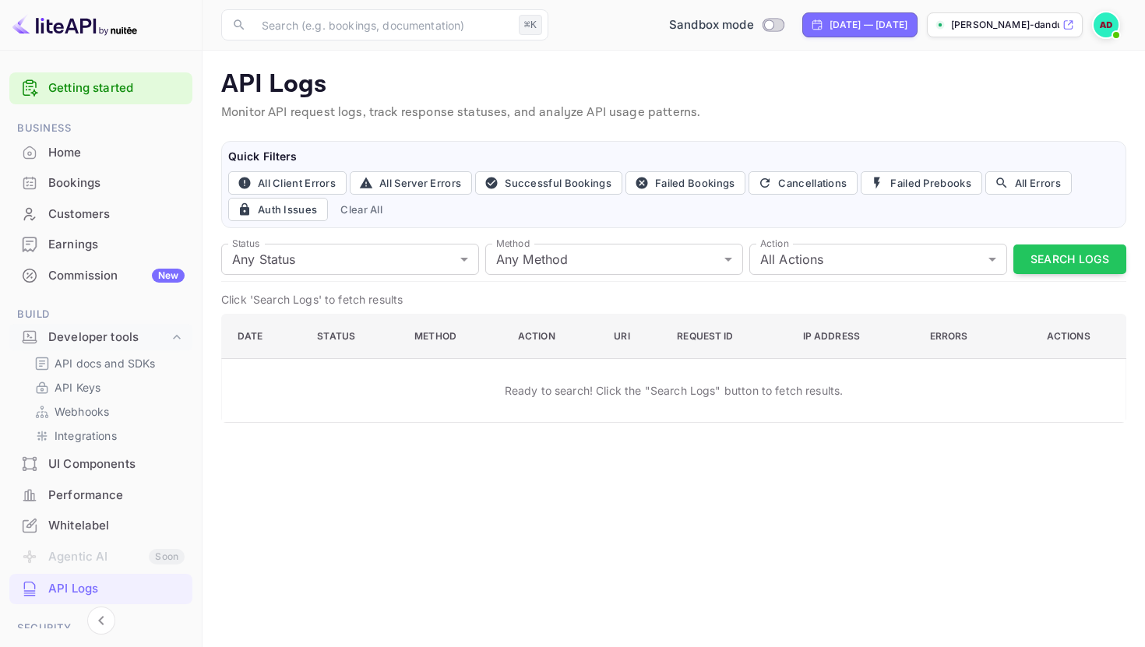
click at [1112, 28] on span at bounding box center [1116, 35] width 16 height 16
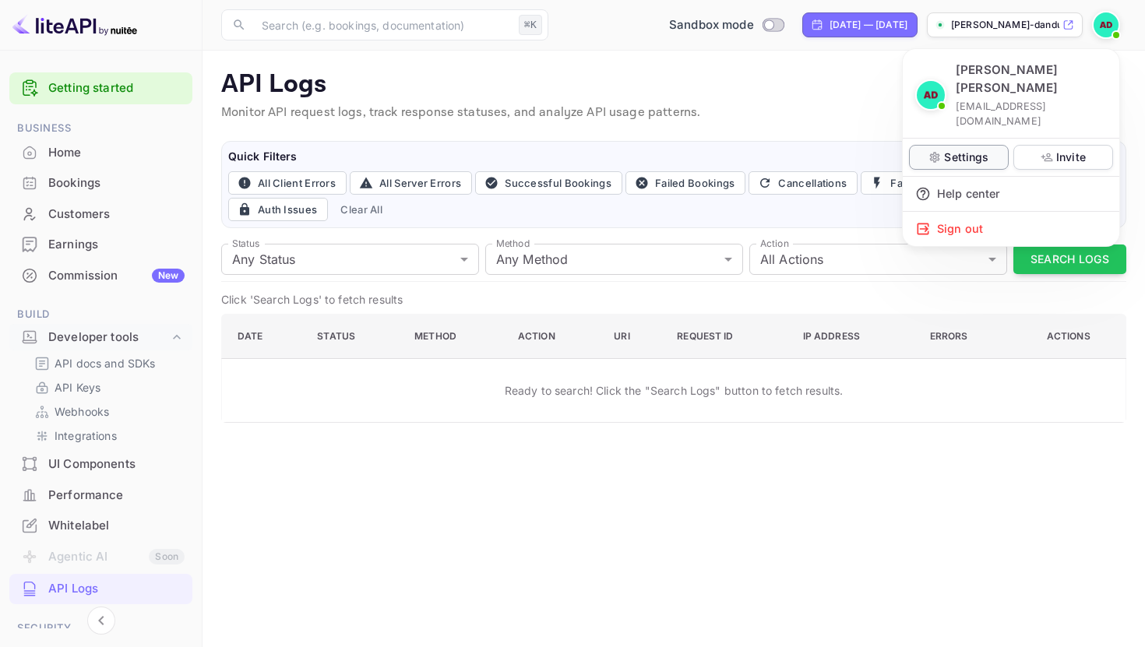
click at [957, 149] on p "Settings" at bounding box center [966, 157] width 44 height 16
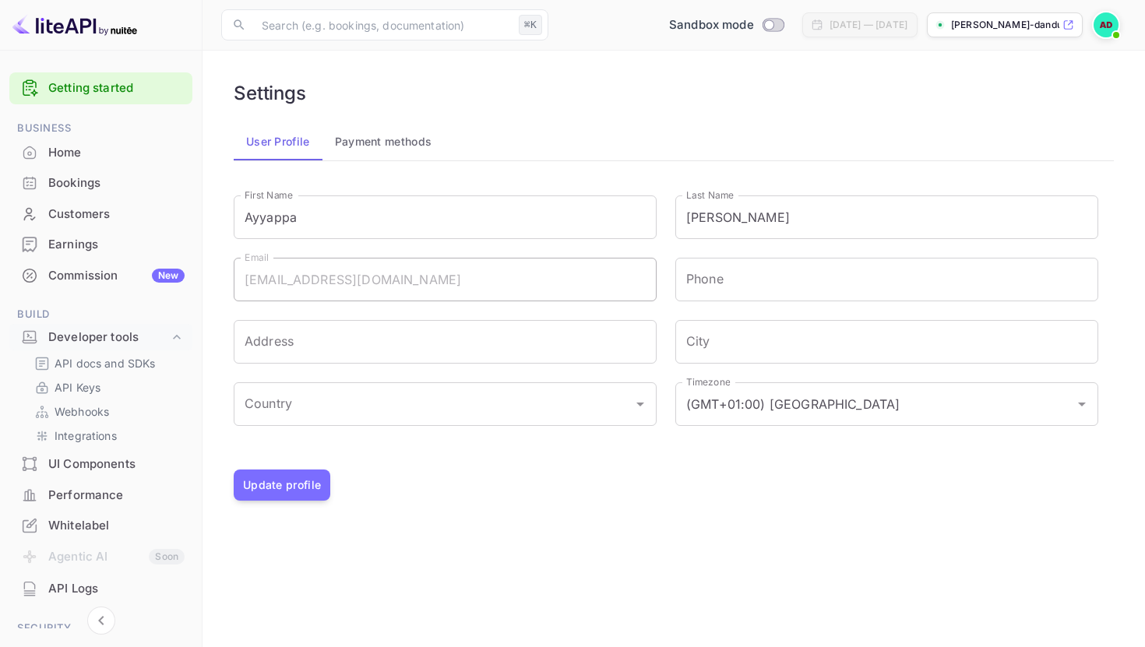
click at [388, 140] on button "Payment methods" at bounding box center [383, 141] width 122 height 37
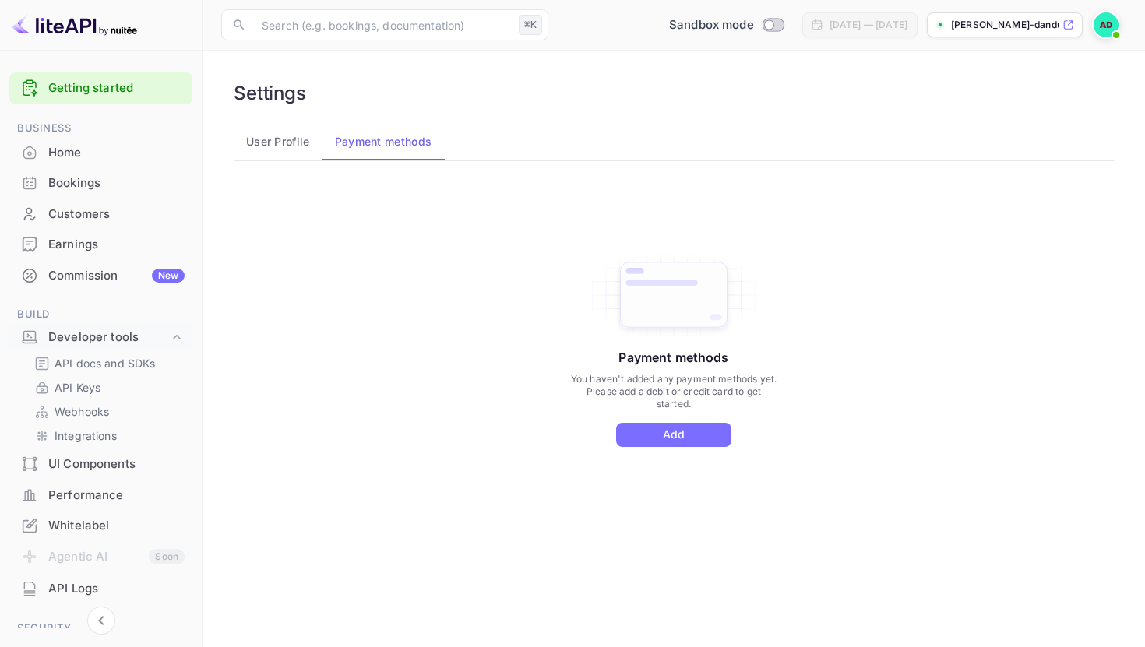
click at [83, 178] on div "Bookings" at bounding box center [116, 183] width 136 height 18
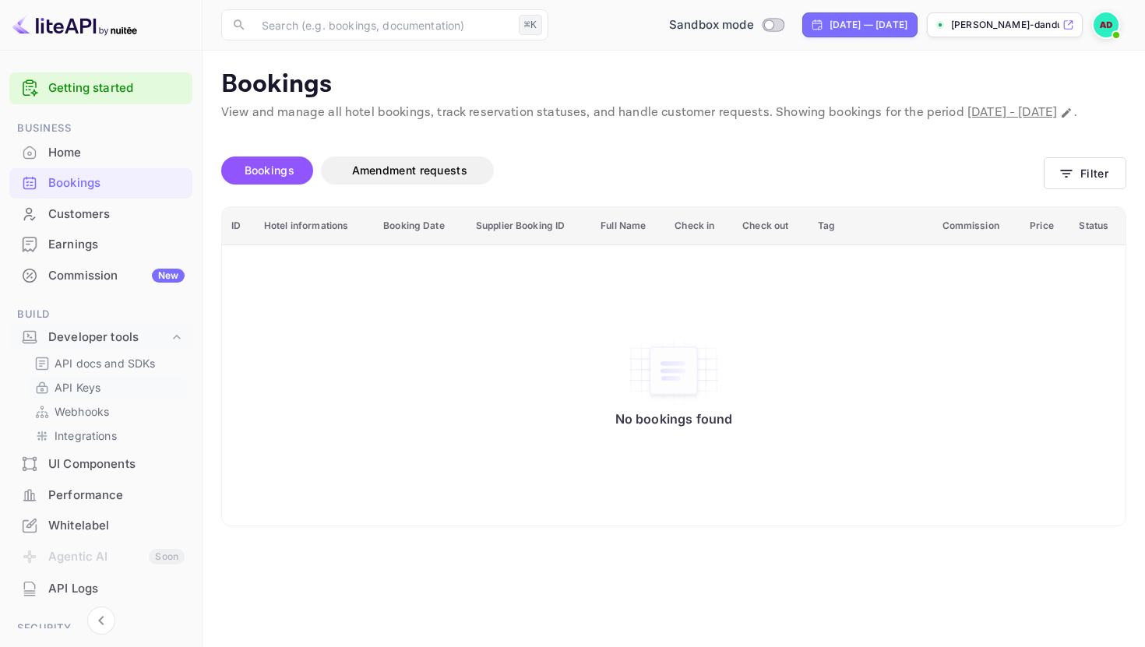
click at [83, 388] on p "API Keys" at bounding box center [78, 387] width 46 height 16
